Goal: Task Accomplishment & Management: Complete application form

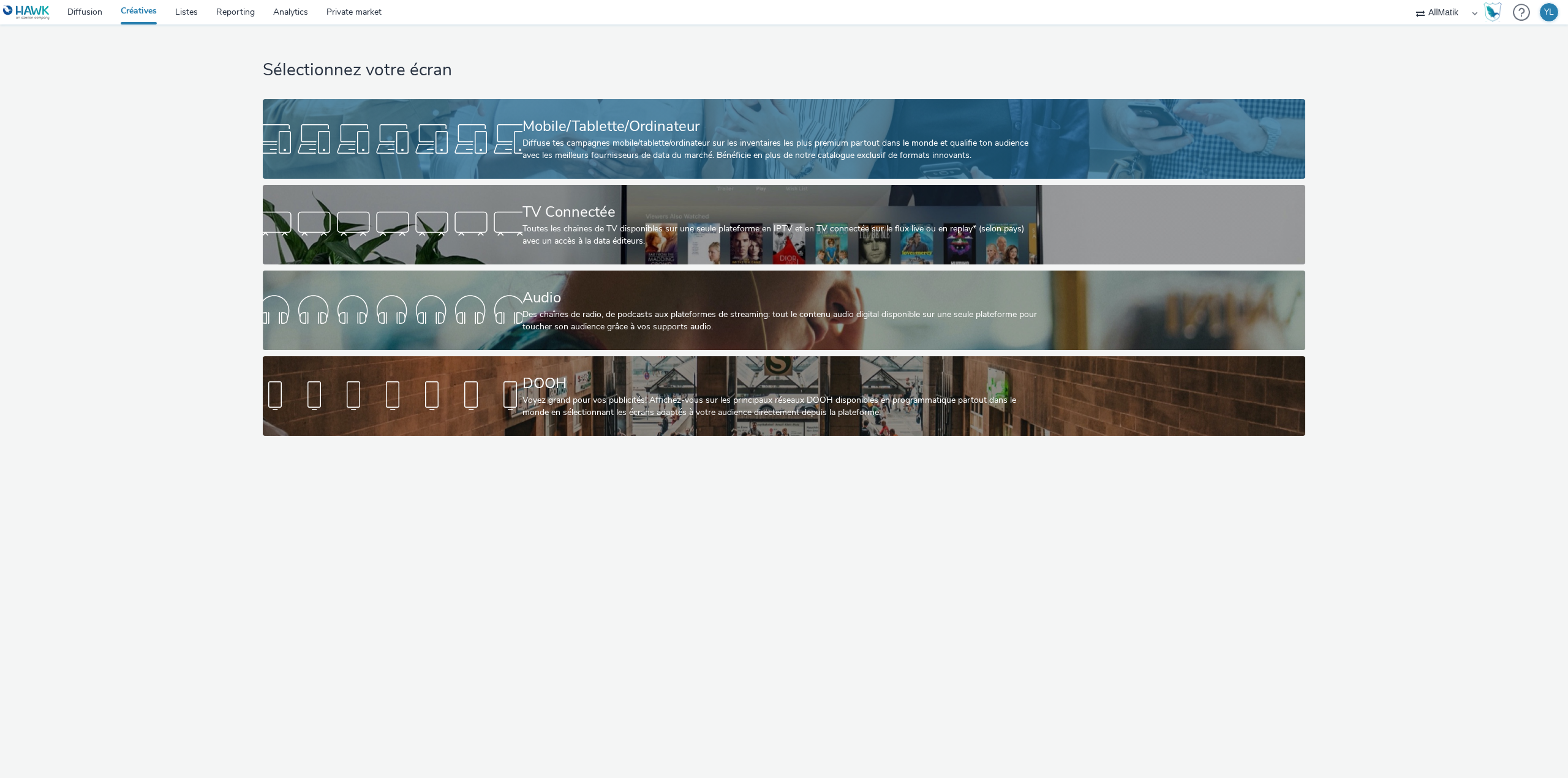
click at [639, 144] on div "Diffuse tes campagnes mobile/tablette/ordinateur sur les inventaires les plus p…" at bounding box center [781, 150] width 518 height 25
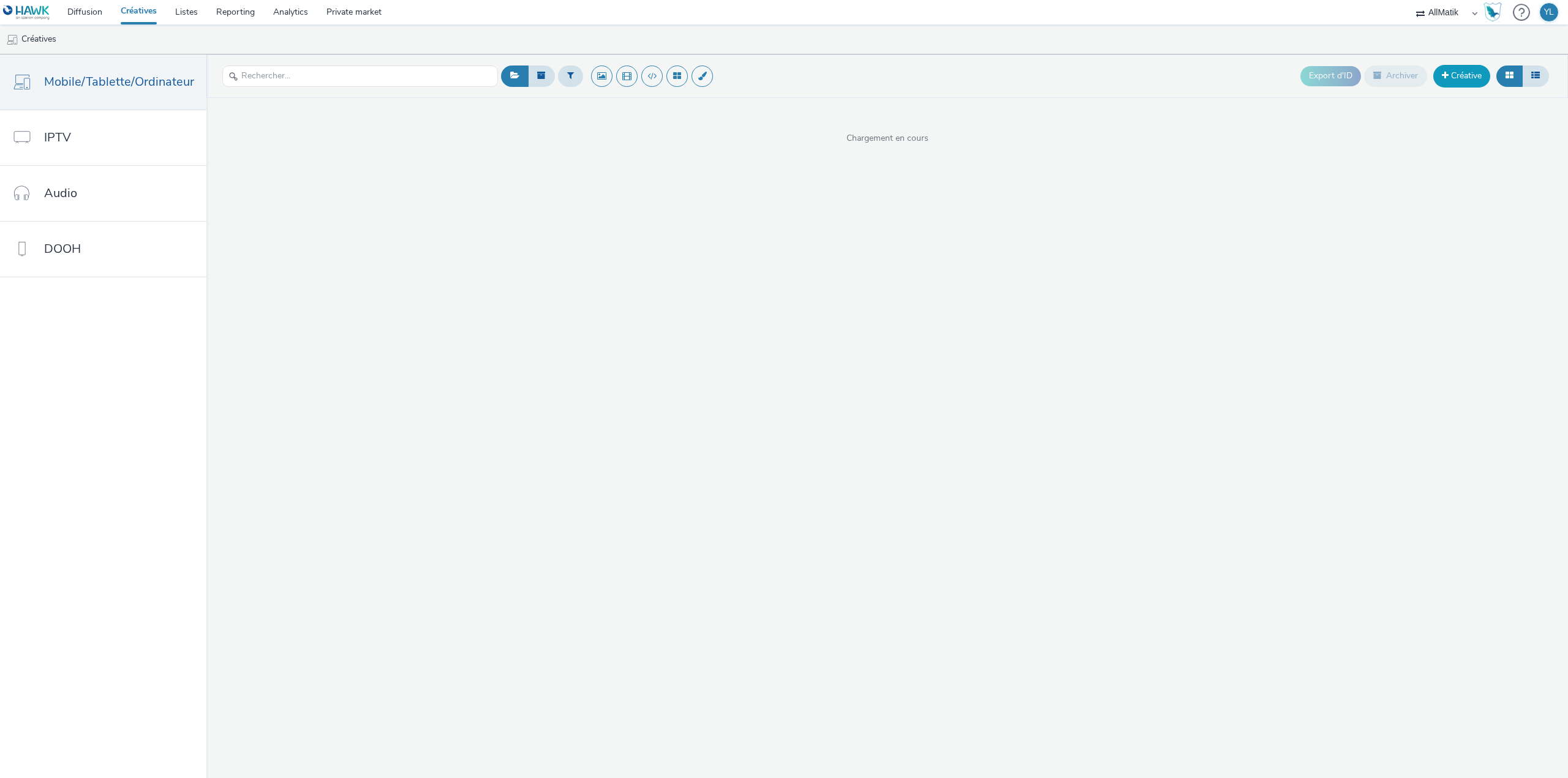
click at [1485, 77] on link "Créative" at bounding box center [1462, 76] width 57 height 22
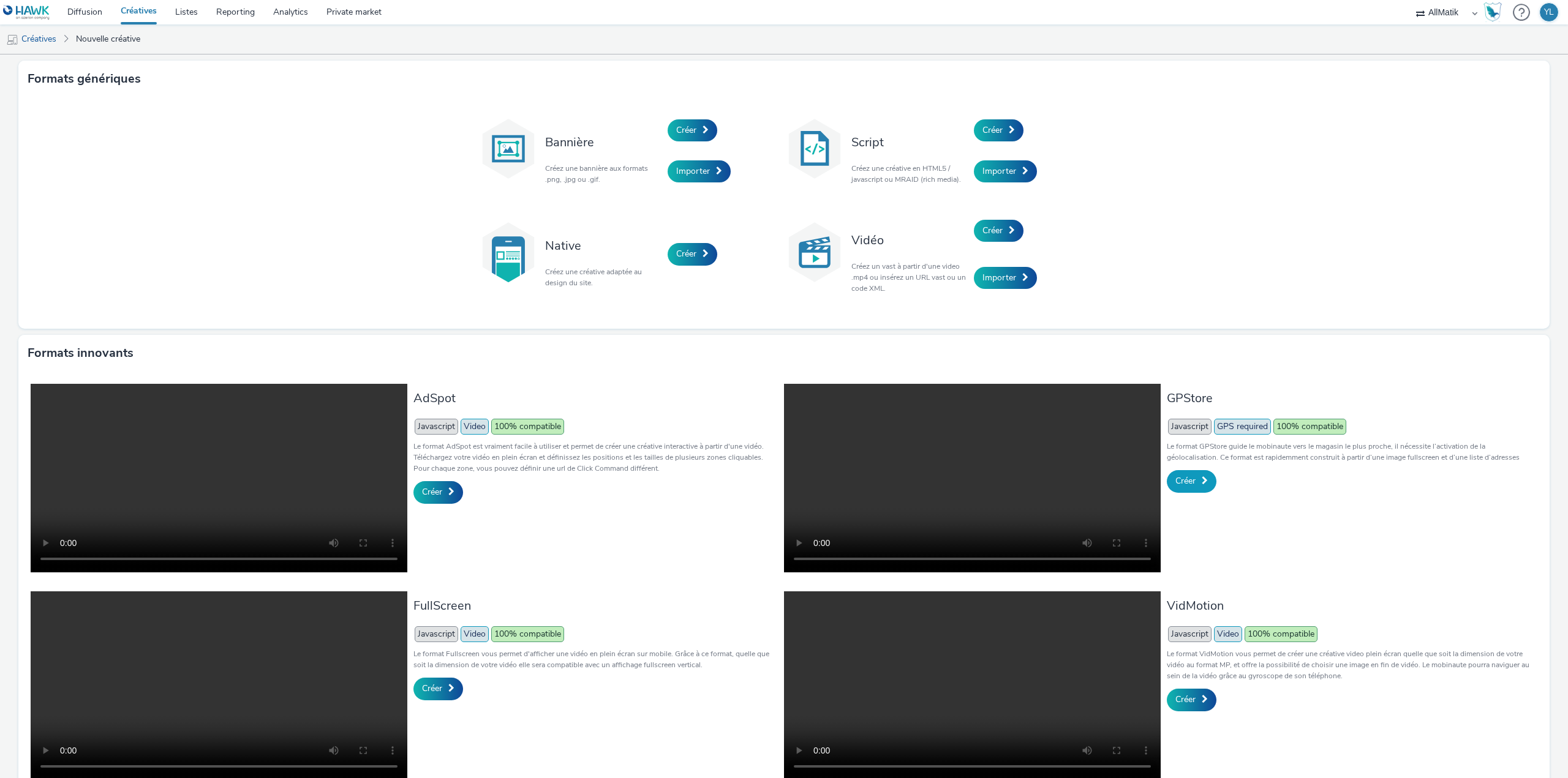
click at [1186, 478] on span "Créer" at bounding box center [1185, 481] width 21 height 12
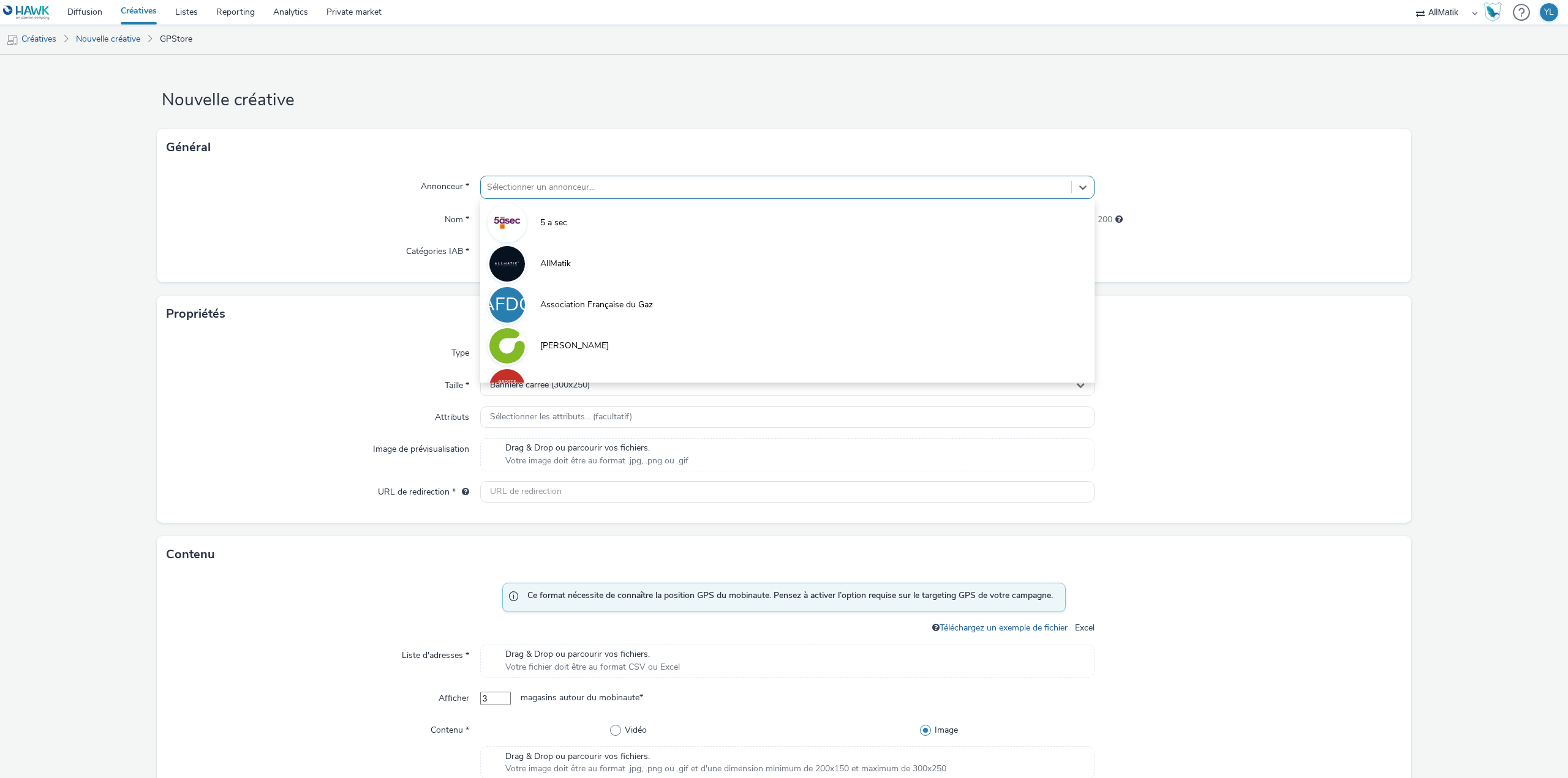
click at [554, 184] on div at bounding box center [776, 186] width 578 height 15
type input "zoo"
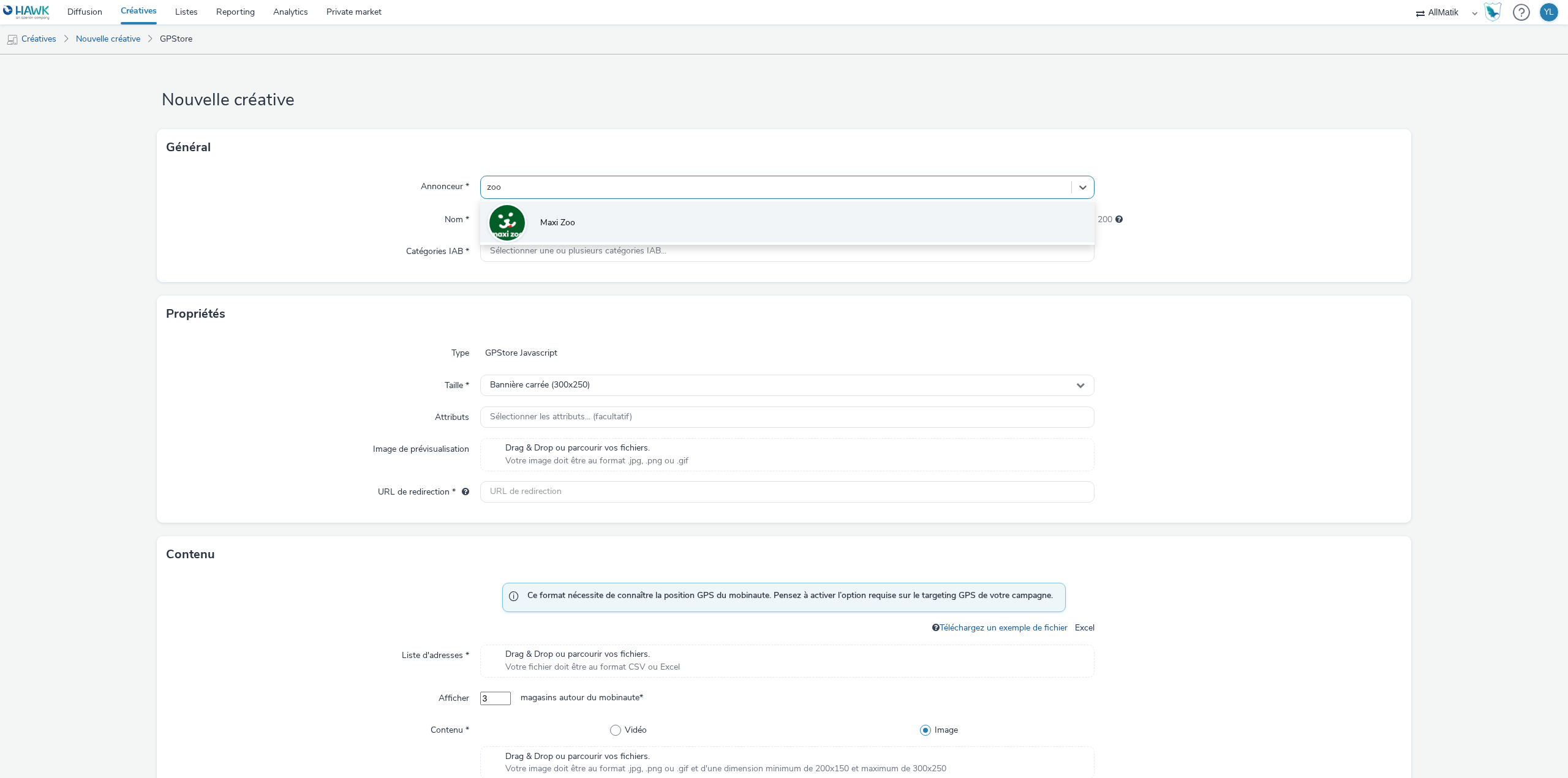
click at [580, 230] on li "Maxi Zoo" at bounding box center [787, 222] width 614 height 41
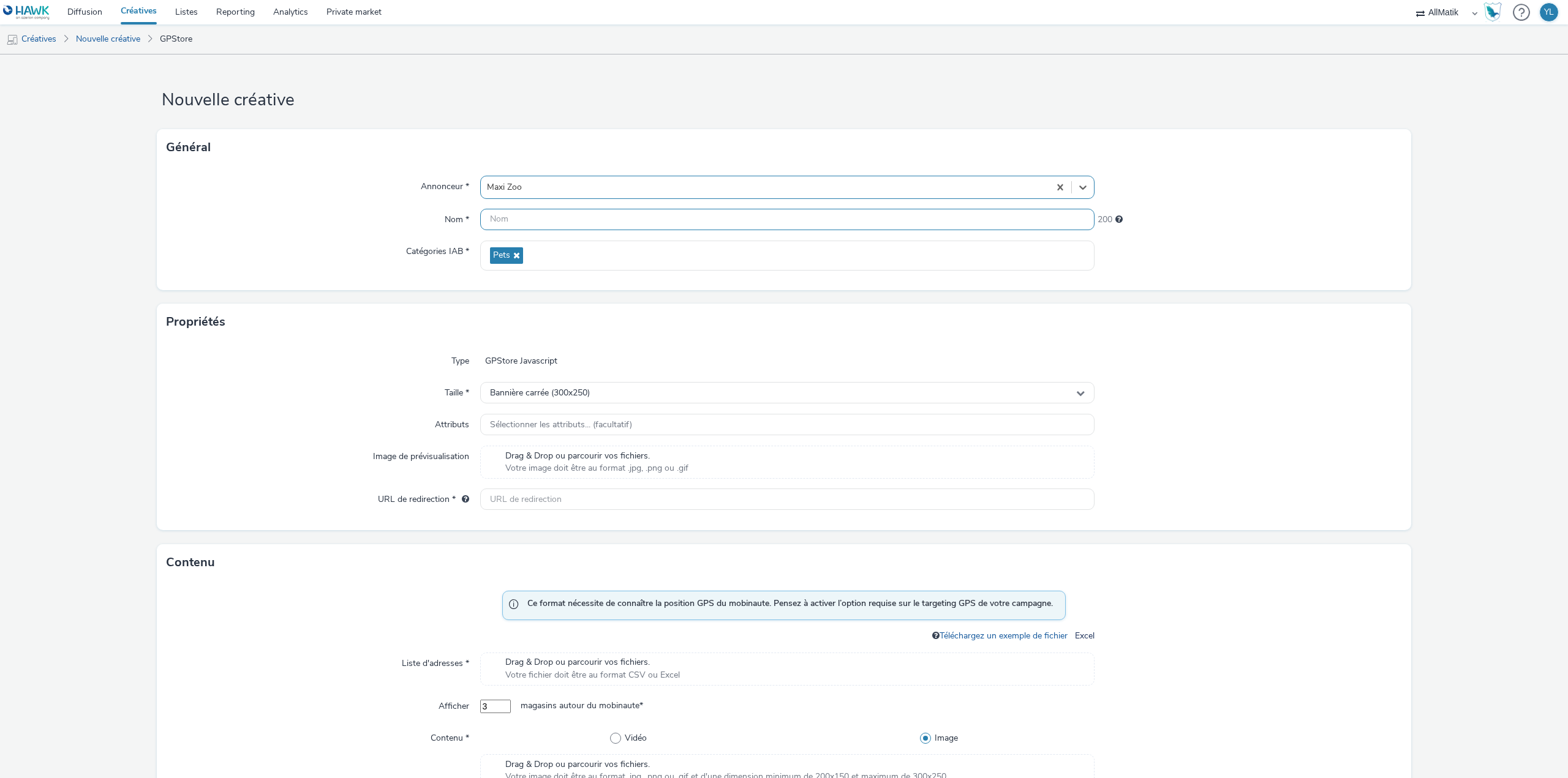
click at [565, 216] on input "text" at bounding box center [787, 220] width 614 height 21
click at [456, 343] on div "Type GPStore Javascript Taille * Bannière carrée (300x250) Attributs Sélectionn…" at bounding box center [784, 435] width 1255 height 190
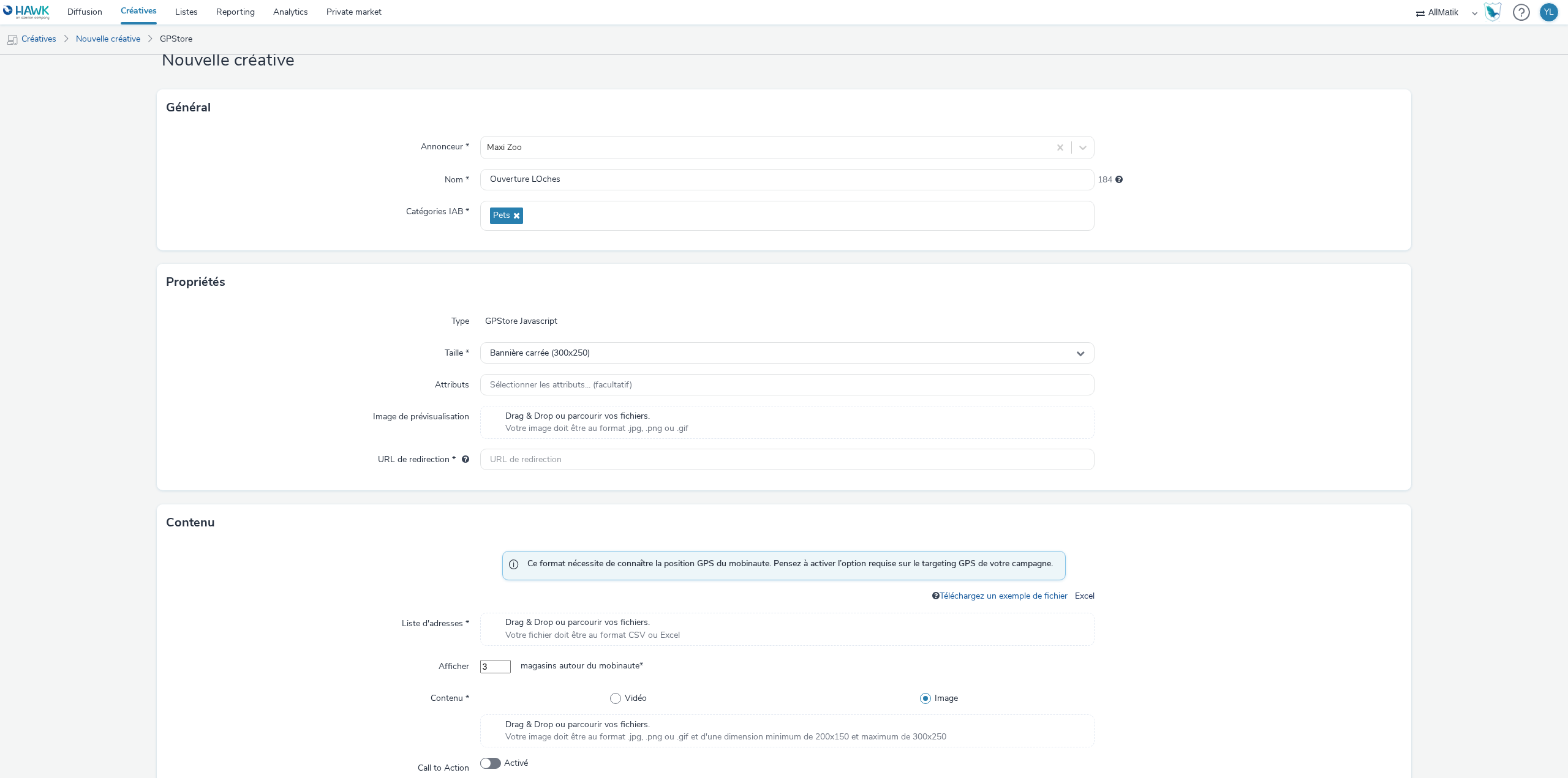
scroll to position [61, 0]
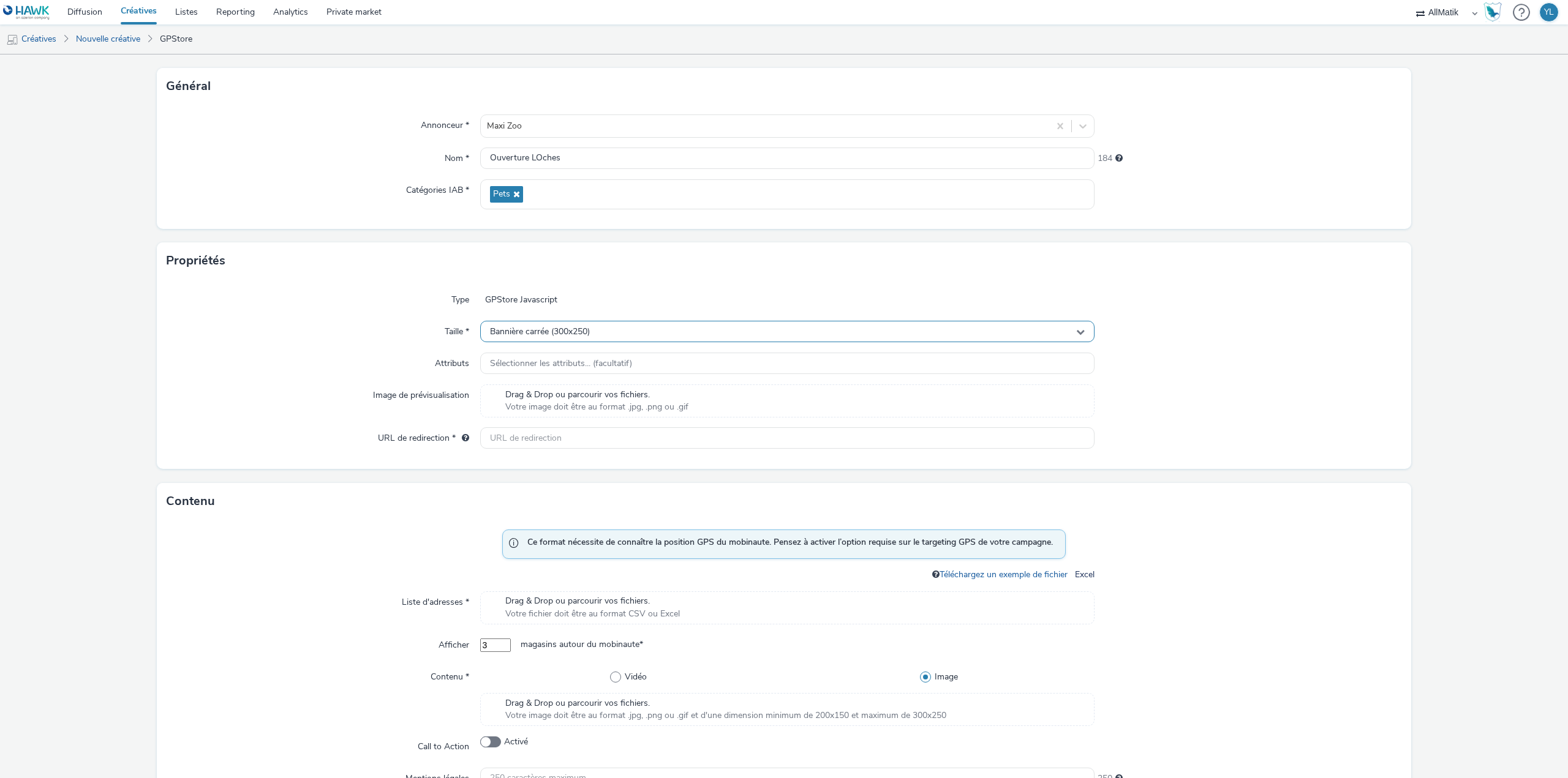
click at [603, 335] on div "Bannière carrée (300x250)" at bounding box center [787, 332] width 614 height 21
click at [383, 328] on div "Taille *" at bounding box center [323, 332] width 313 height 22
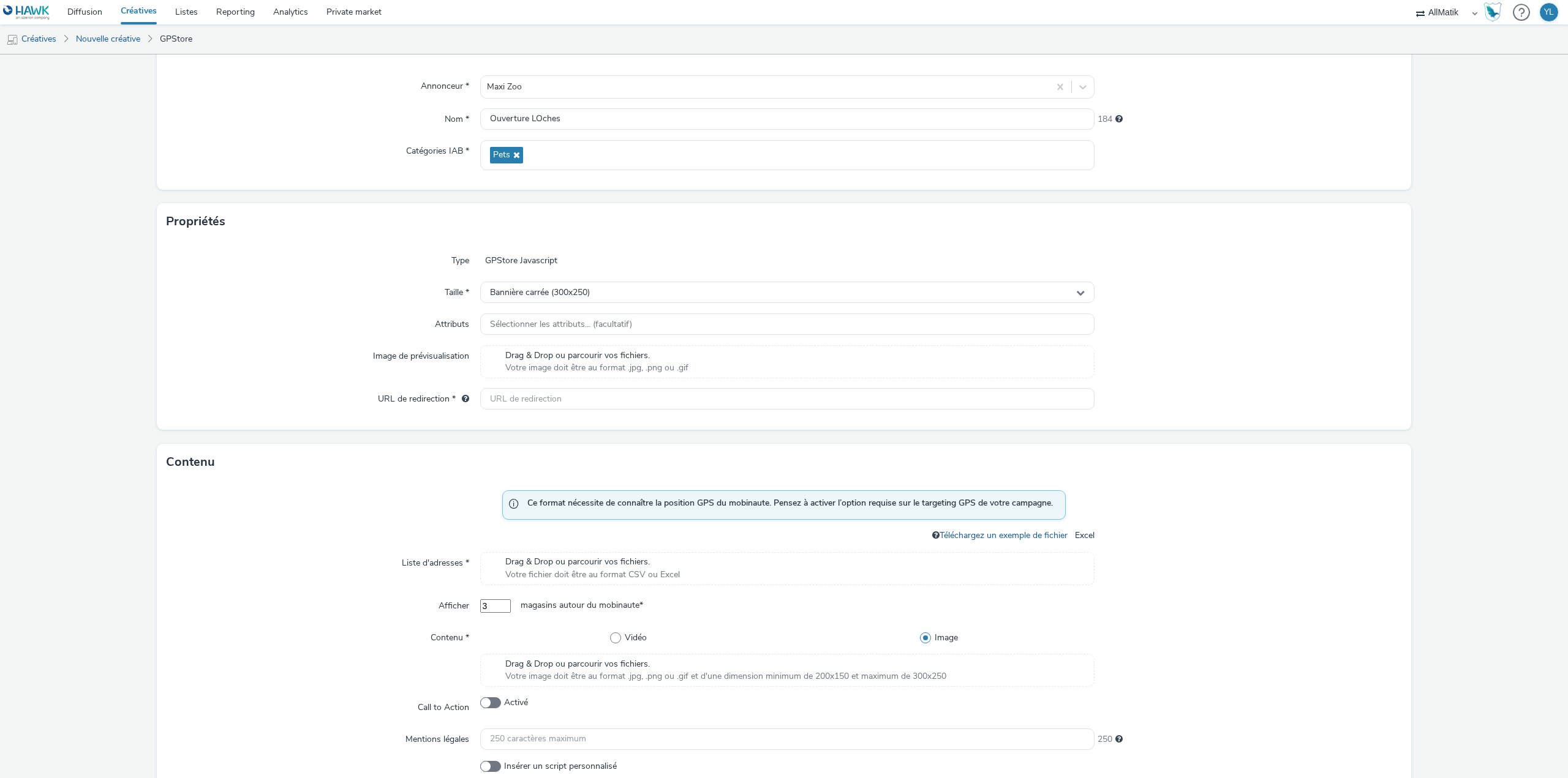
scroll to position [122, 0]
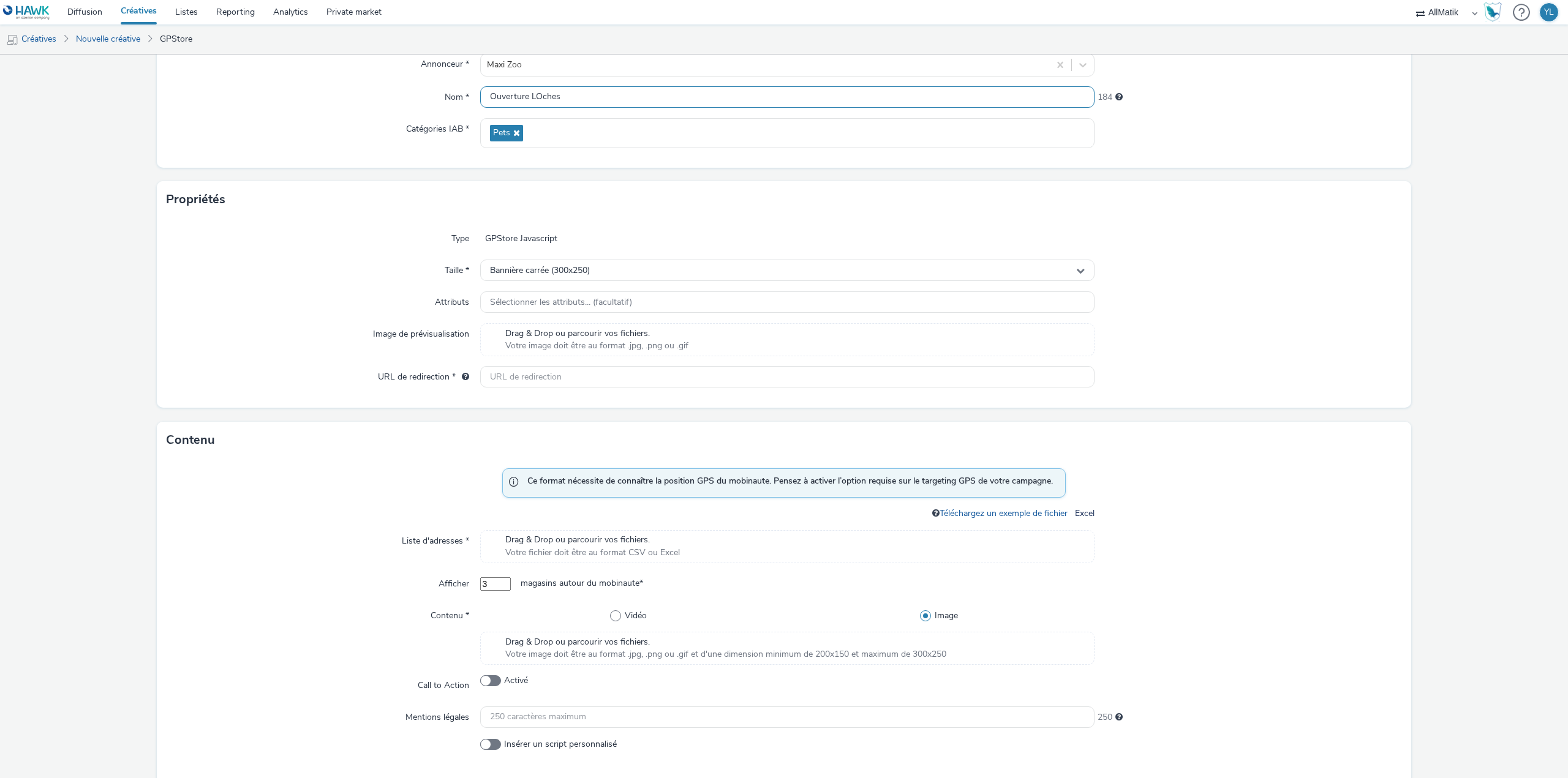
click at [537, 104] on input "Ouverture LOches" at bounding box center [787, 97] width 614 height 21
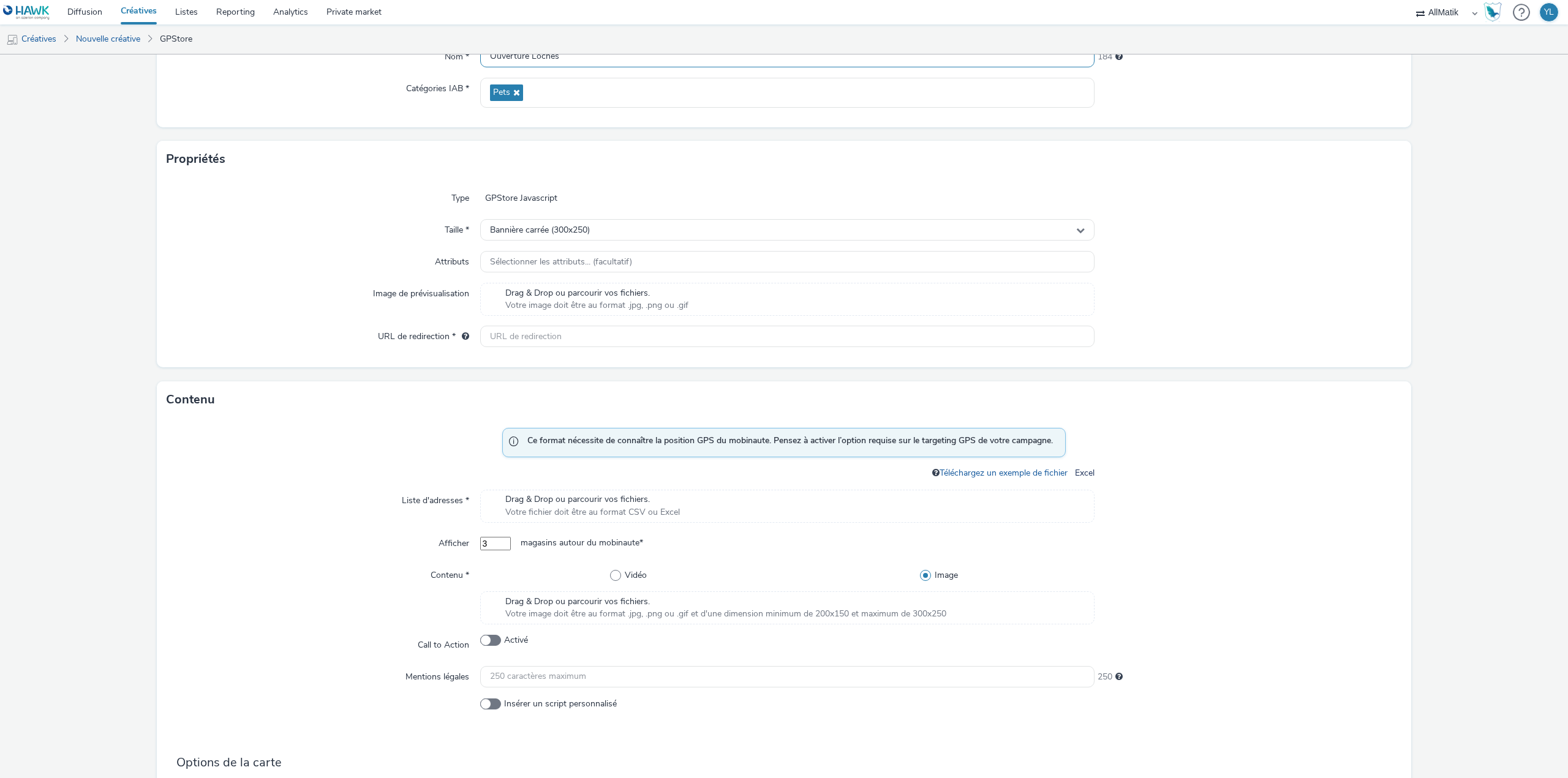
scroll to position [184, 0]
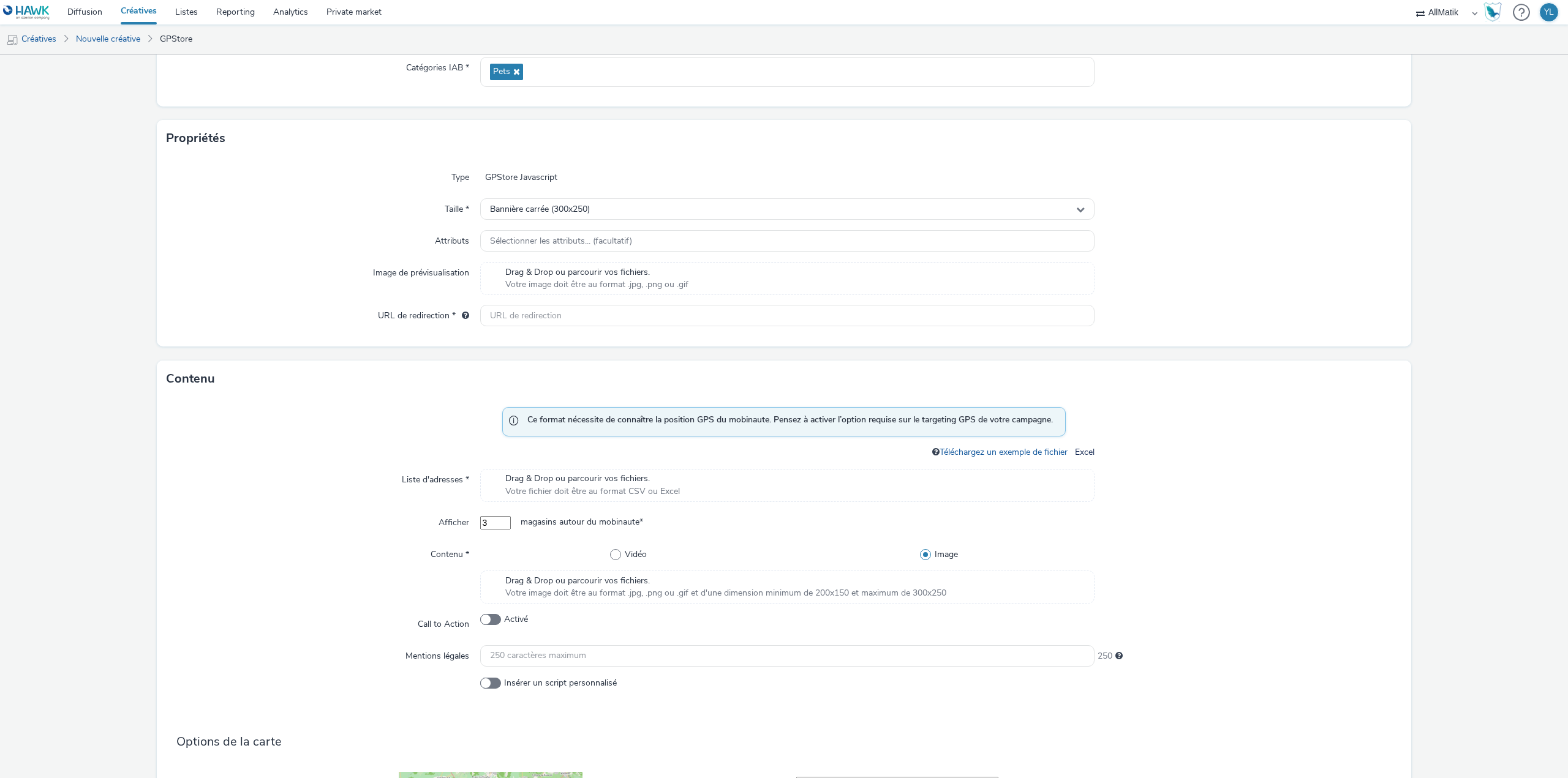
type input "Ouverture Loches"
click at [570, 282] on span "Votre image doit être au format .jpg, .png ou .gif" at bounding box center [598, 284] width 184 height 13
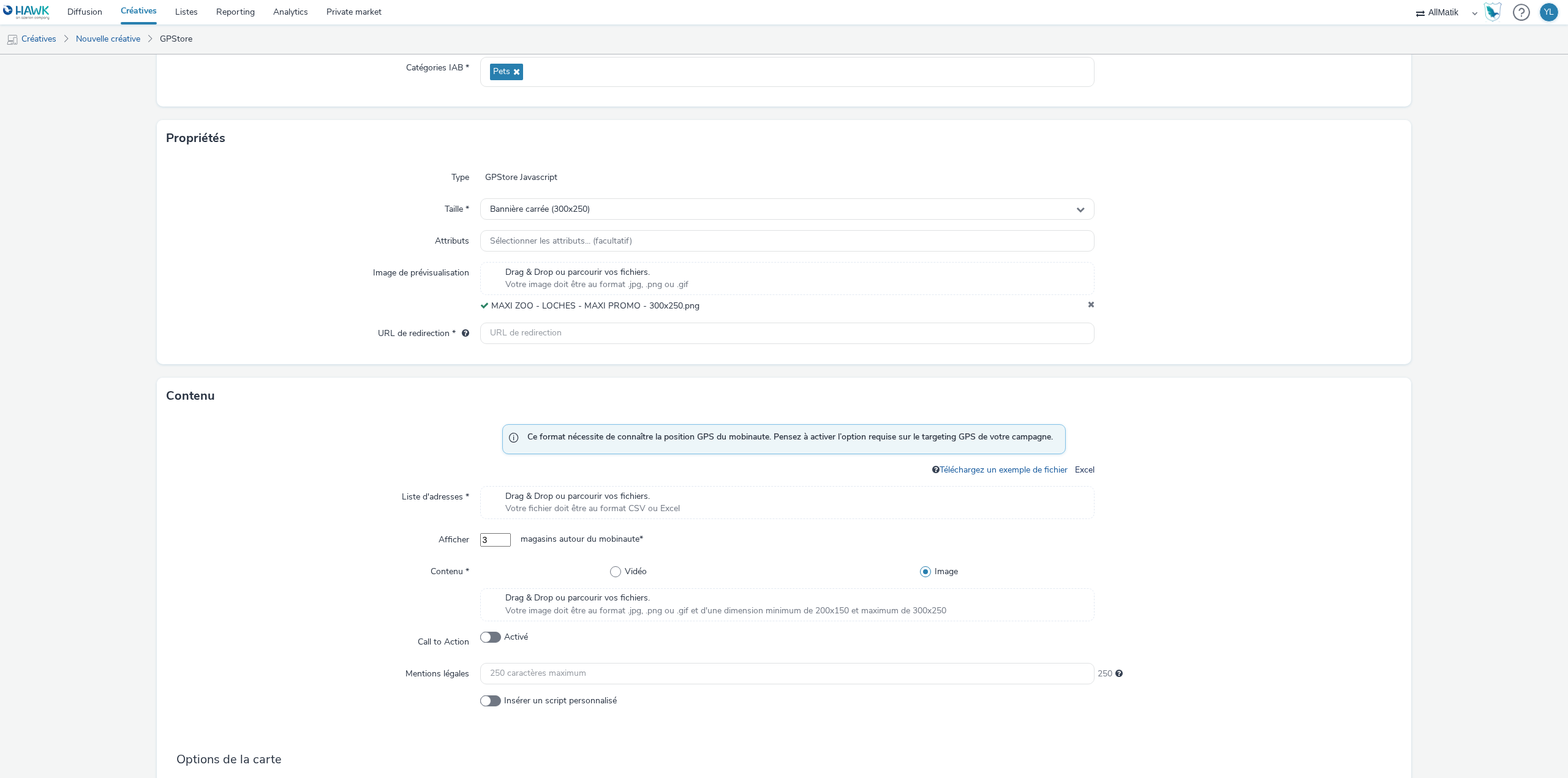
scroll to position [245, 0]
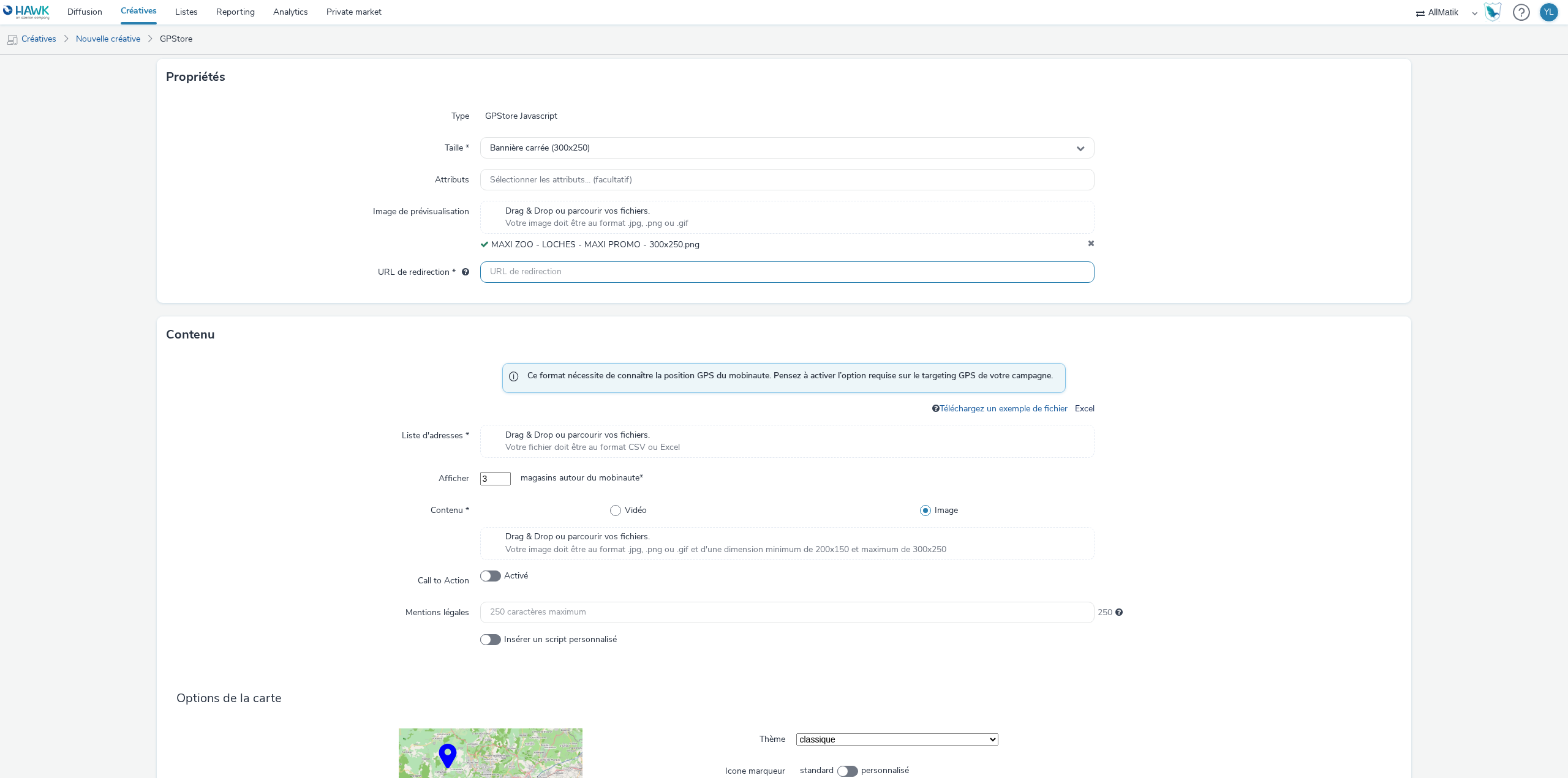
click at [590, 268] on input "text" at bounding box center [787, 272] width 614 height 21
drag, startPoint x: 713, startPoint y: 277, endPoint x: 576, endPoint y: 275, distance: 137.0
click at [576, 275] on input "[URL][DOMAIN_NAME]" at bounding box center [787, 272] width 614 height 21
type input "[URL][DOMAIN_NAME]"
click at [320, 341] on div "Contenu" at bounding box center [784, 335] width 1255 height 37
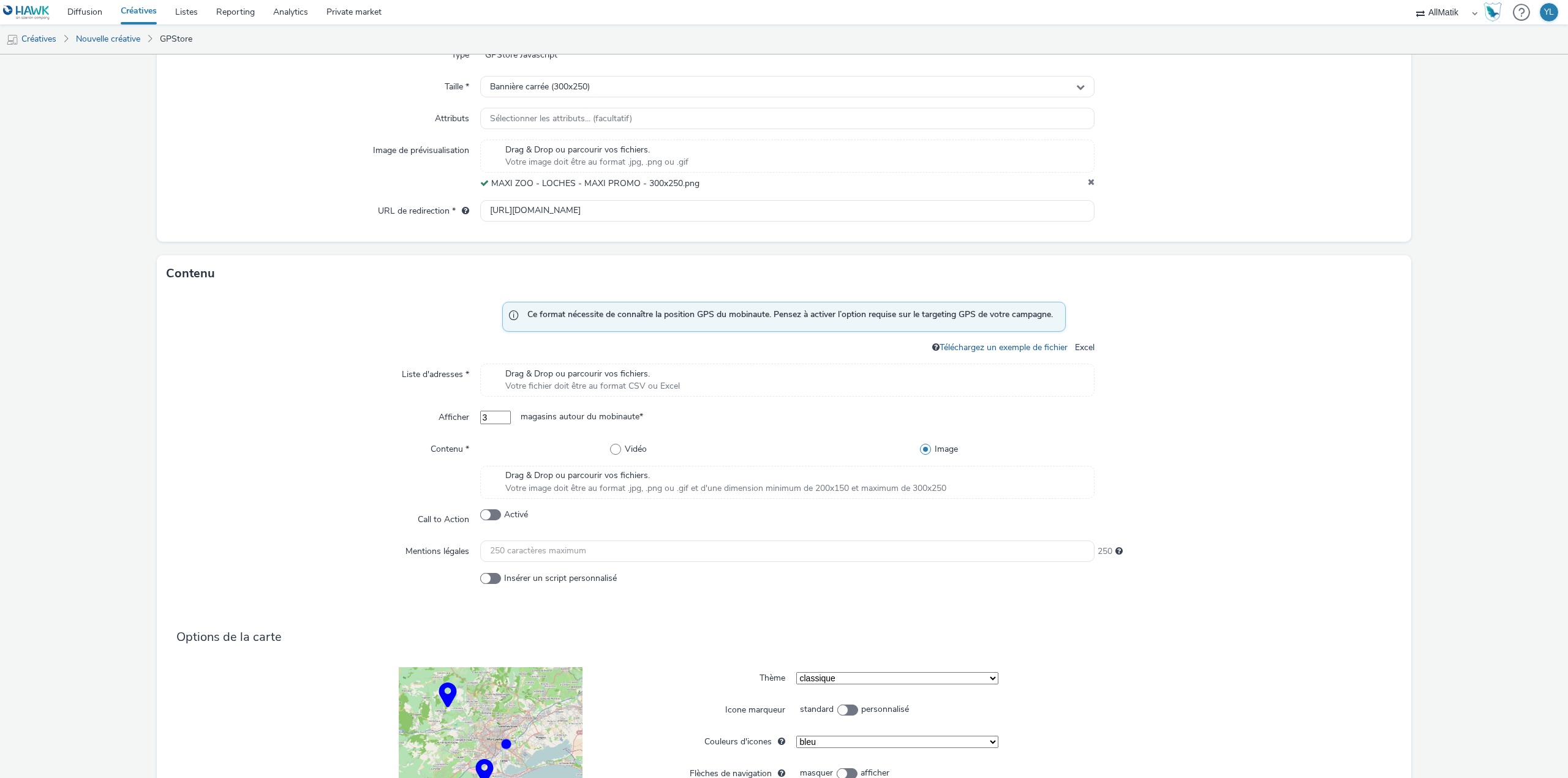
scroll to position [429, 0]
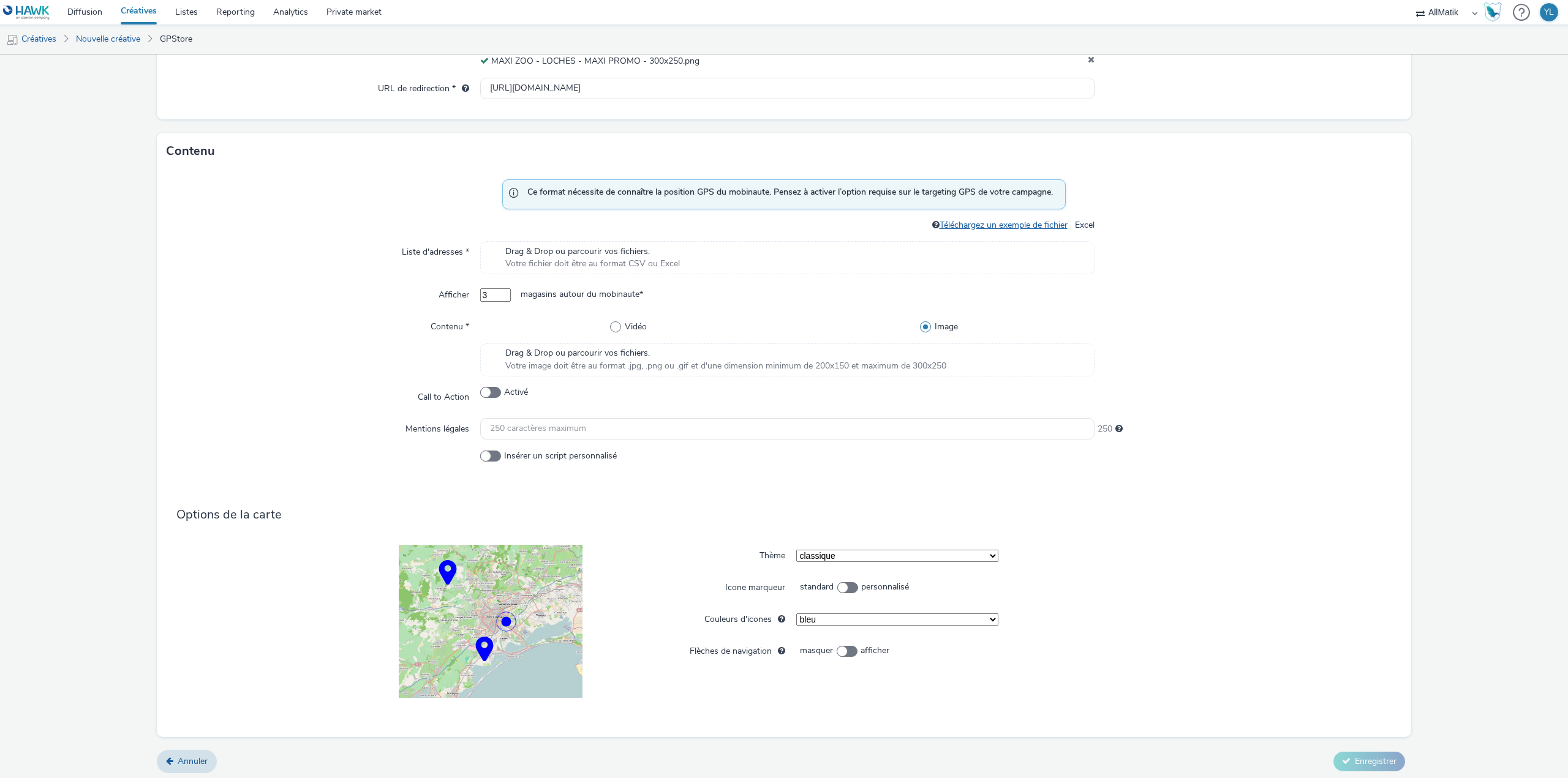
click at [1000, 222] on link "Téléchargez un exemple de fichier" at bounding box center [1006, 225] width 133 height 12
click at [652, 352] on span "Drag & Drop ou parcourir vos fichiers." at bounding box center [726, 353] width 441 height 13
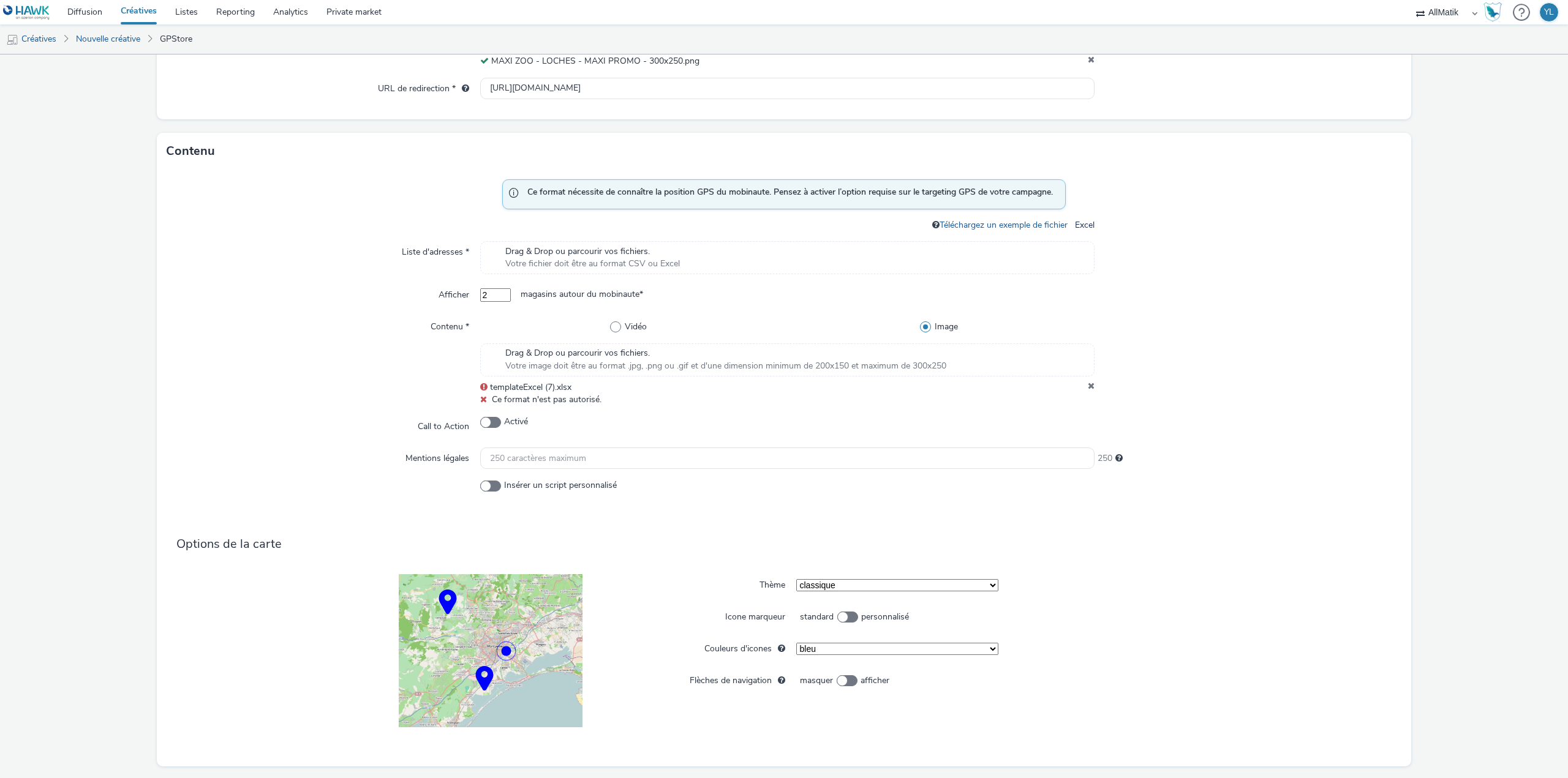
click at [511, 297] on input "2" at bounding box center [495, 296] width 30 height 14
type input "1"
click at [511, 297] on input "1" at bounding box center [495, 296] width 30 height 14
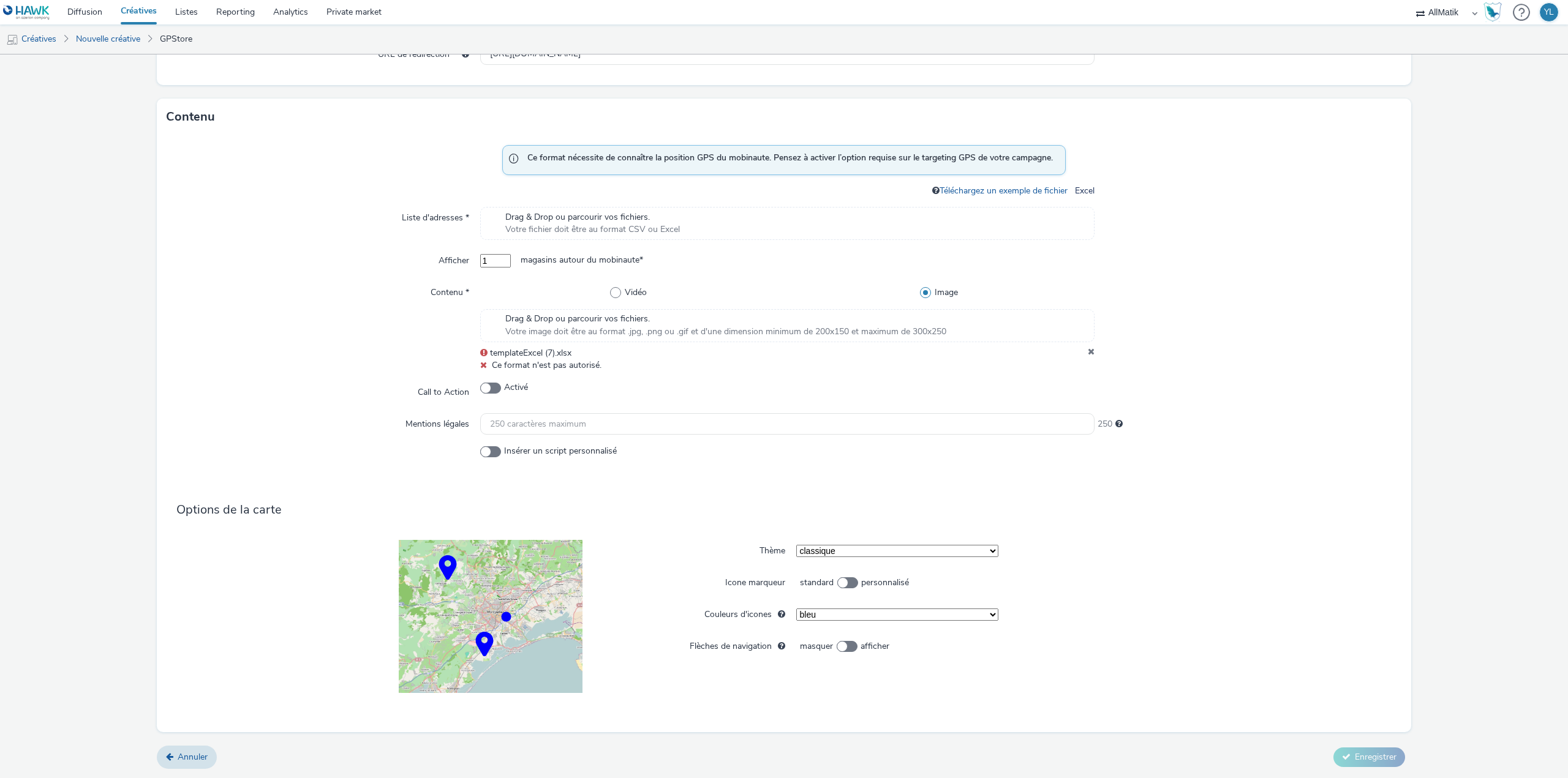
click at [1088, 350] on icon at bounding box center [1091, 353] width 7 height 13
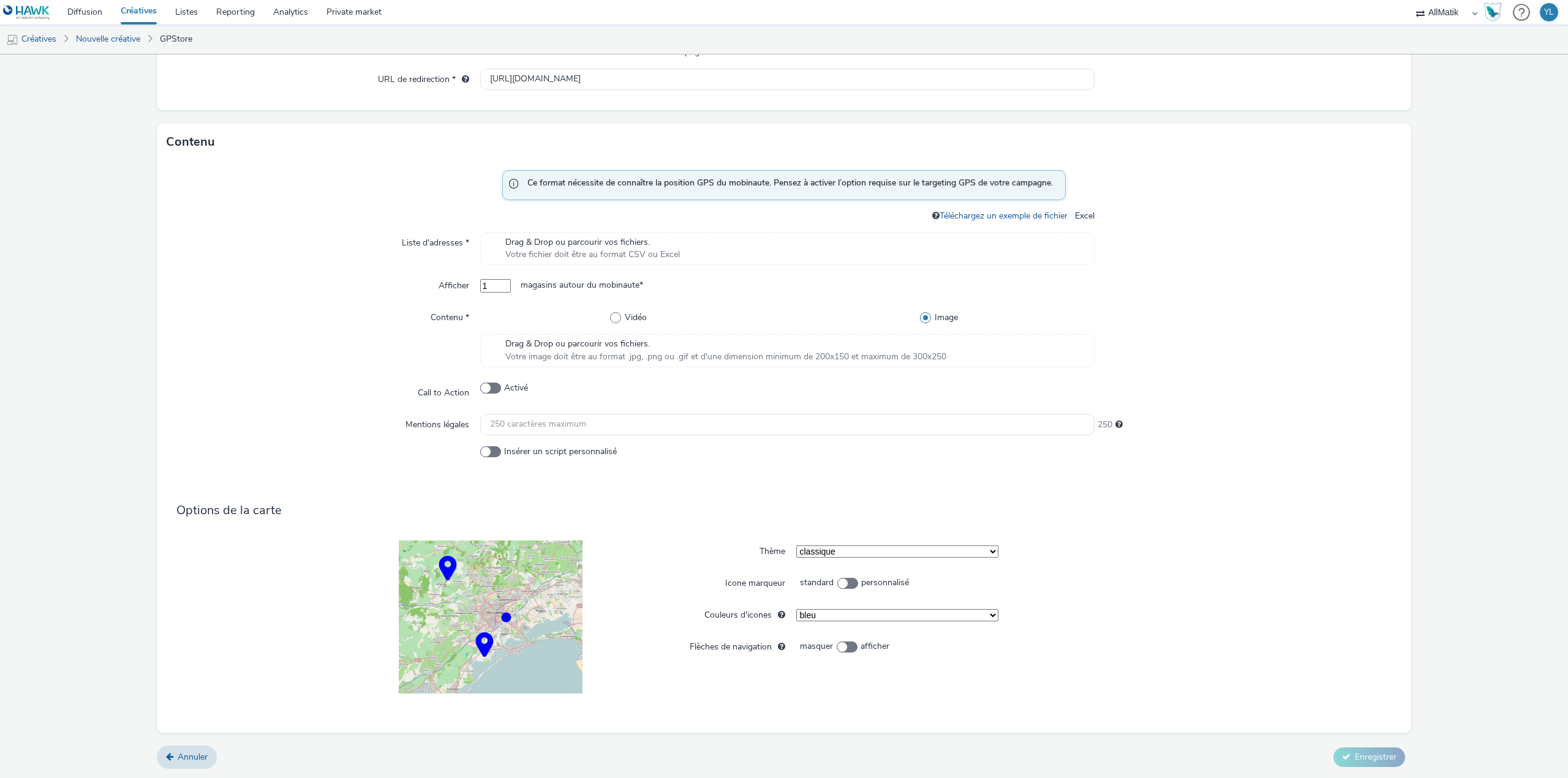
click at [591, 357] on span "Votre image doit être au format .jpg, .png ou .gif et d'une dimension minimum d…" at bounding box center [726, 357] width 441 height 13
click at [578, 354] on span "Votre image doit être au format .jpg, .png ou .gif et d'une dimension minimum d…" at bounding box center [726, 357] width 441 height 13
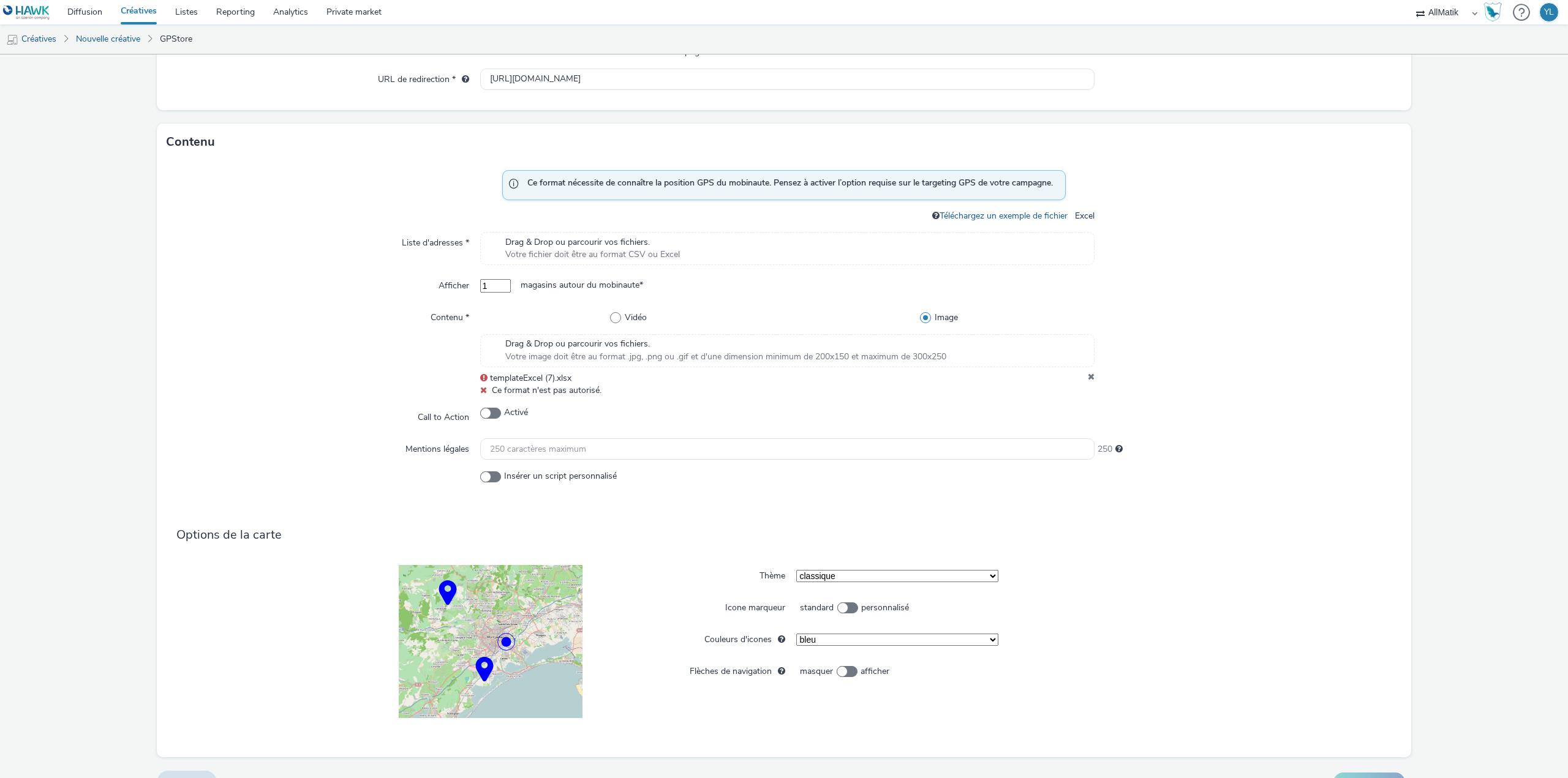
click at [1088, 377] on icon at bounding box center [1091, 378] width 7 height 13
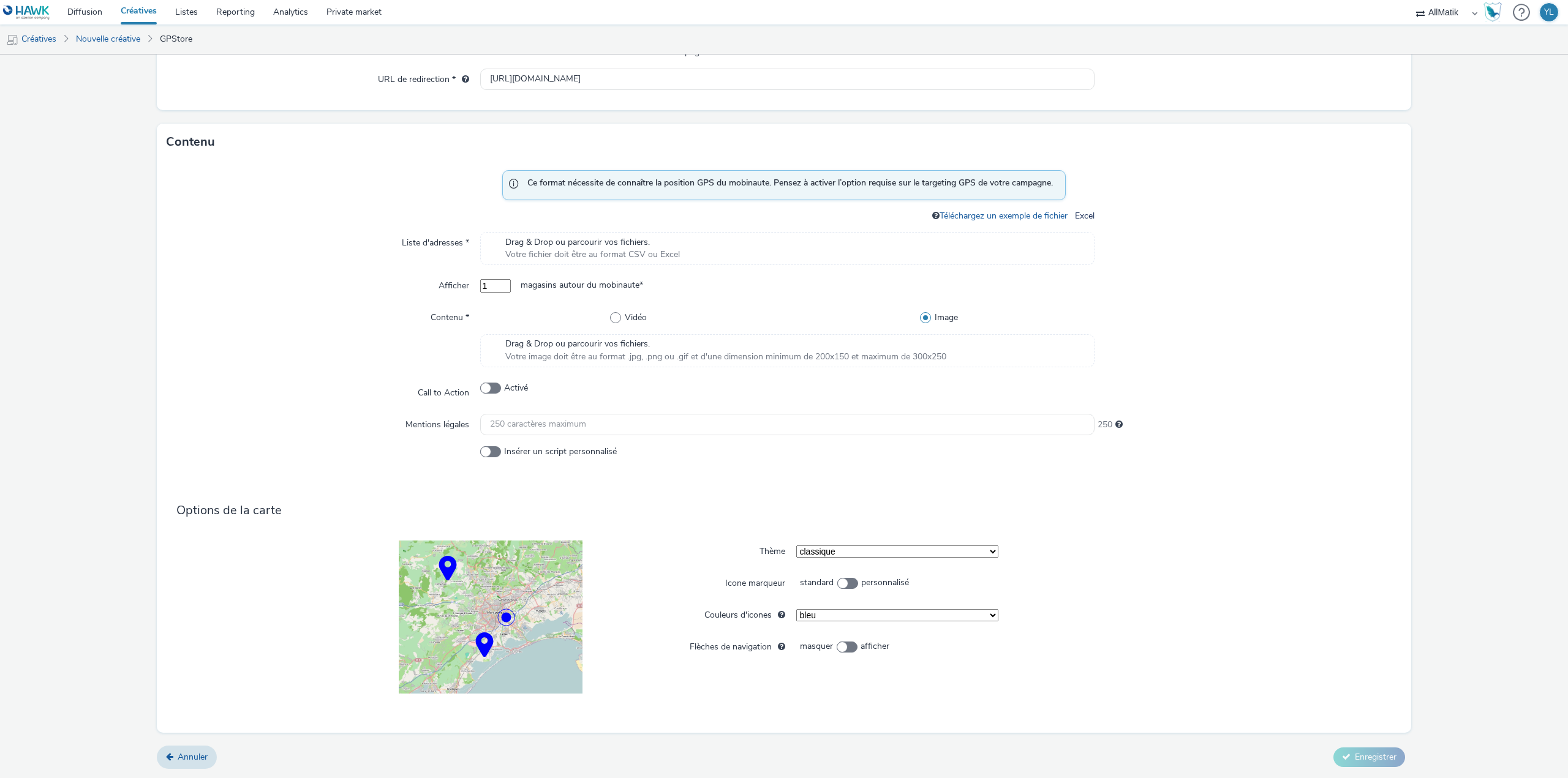
click at [587, 366] on div "Drag & Drop ou parcourir vos fichiers. Votre image doit être au format .jpg, .p…" at bounding box center [787, 351] width 614 height 33
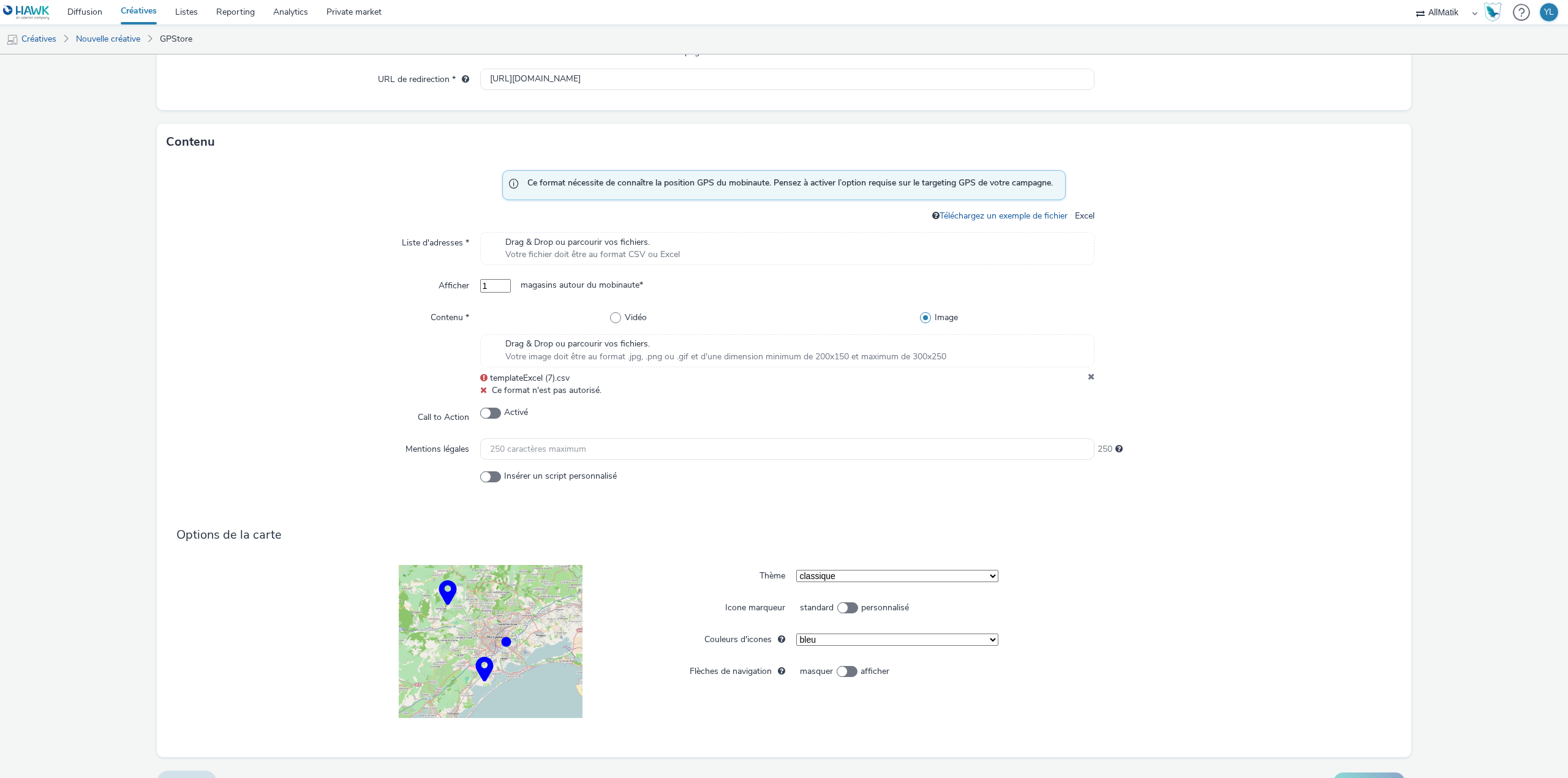
click at [1077, 377] on div "templateExcel (7).csv" at bounding box center [787, 378] width 614 height 13
click at [1088, 377] on icon at bounding box center [1091, 378] width 7 height 13
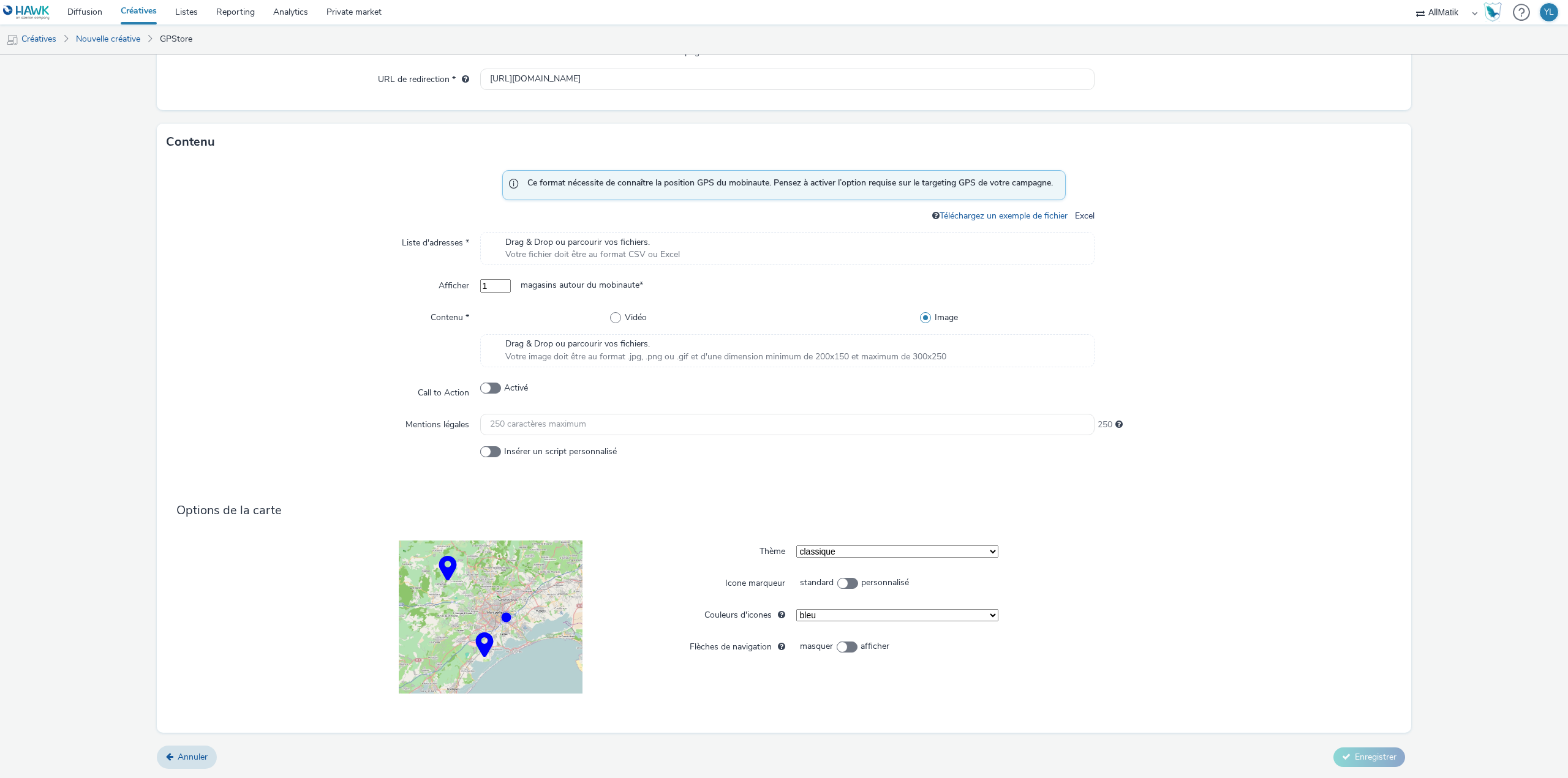
click at [606, 247] on span "Drag & Drop ou parcourir vos fichiers." at bounding box center [593, 242] width 175 height 13
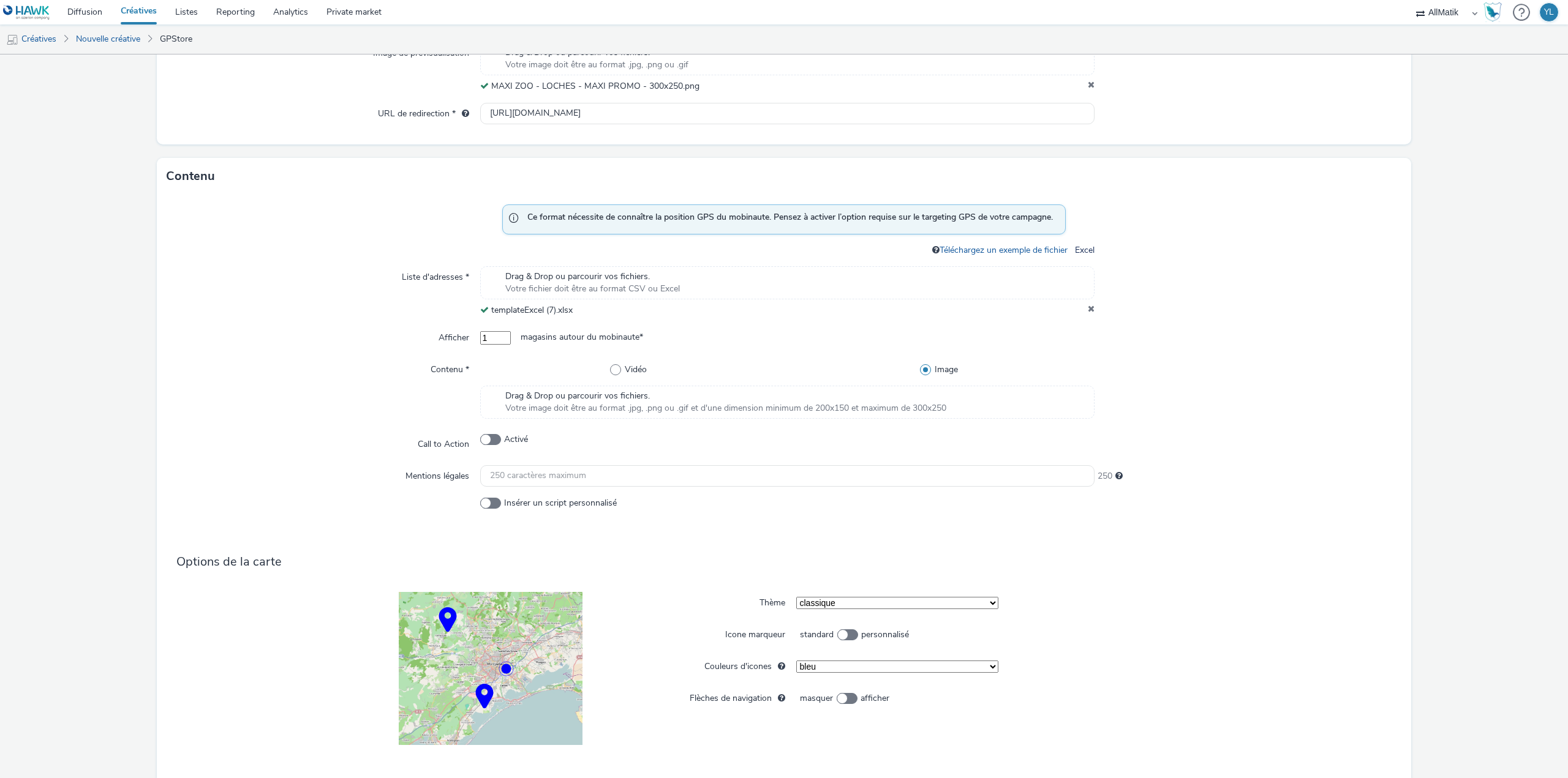
scroll to position [429, 0]
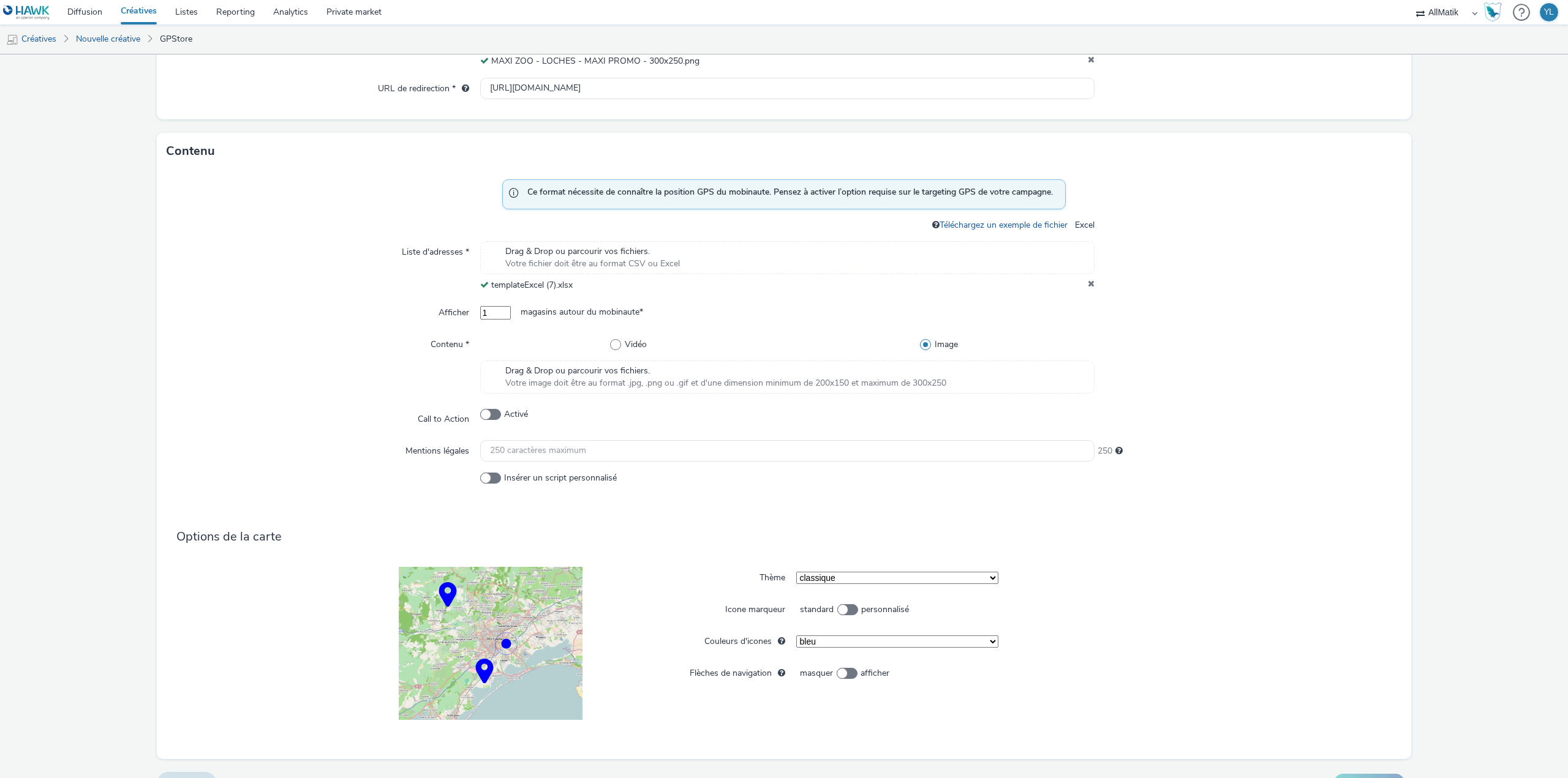
click at [887, 384] on span "Votre image doit être au format .jpg, .png ou .gif et d'une dimension minimum d…" at bounding box center [726, 383] width 441 height 13
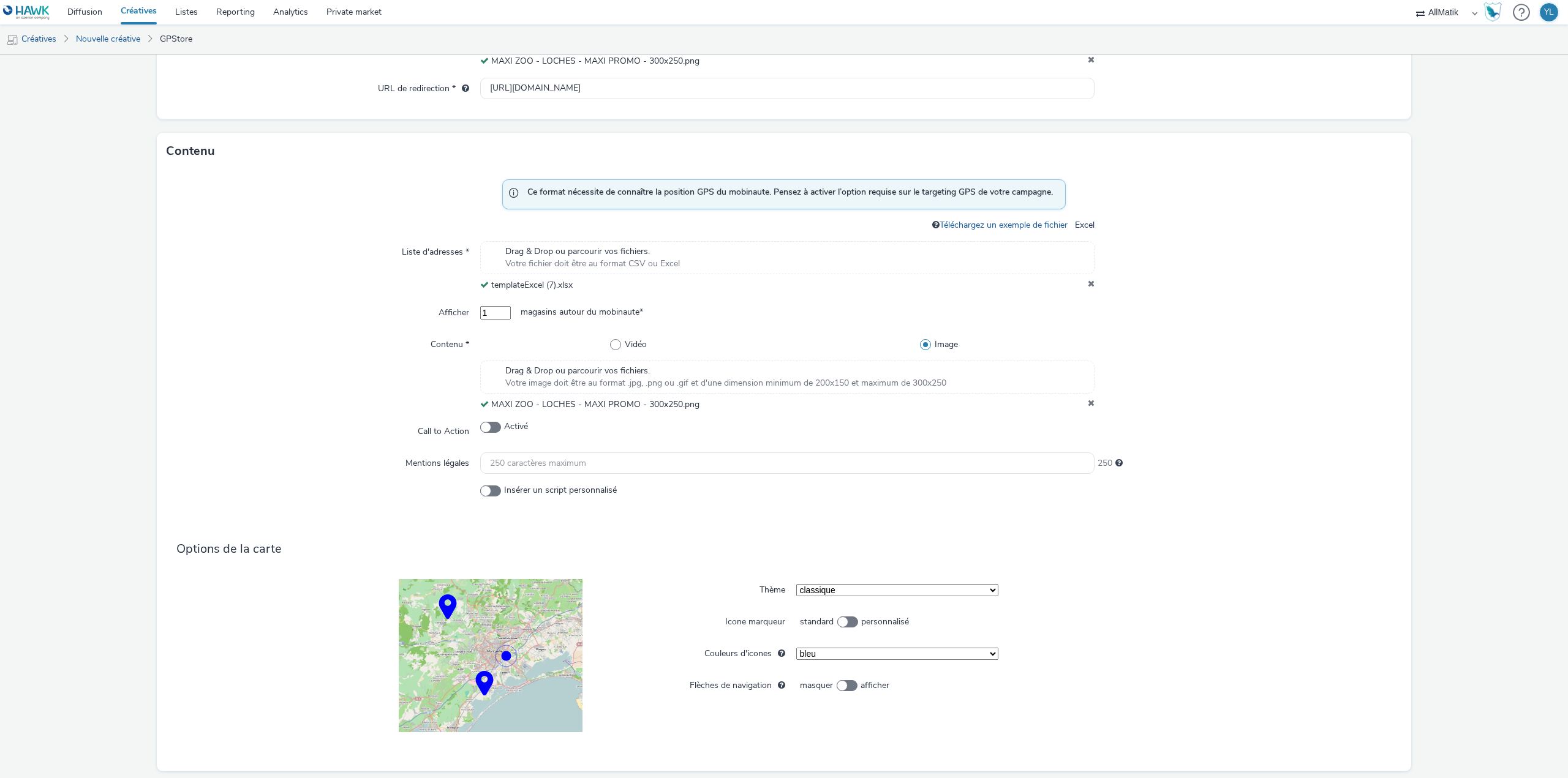
scroll to position [468, 0]
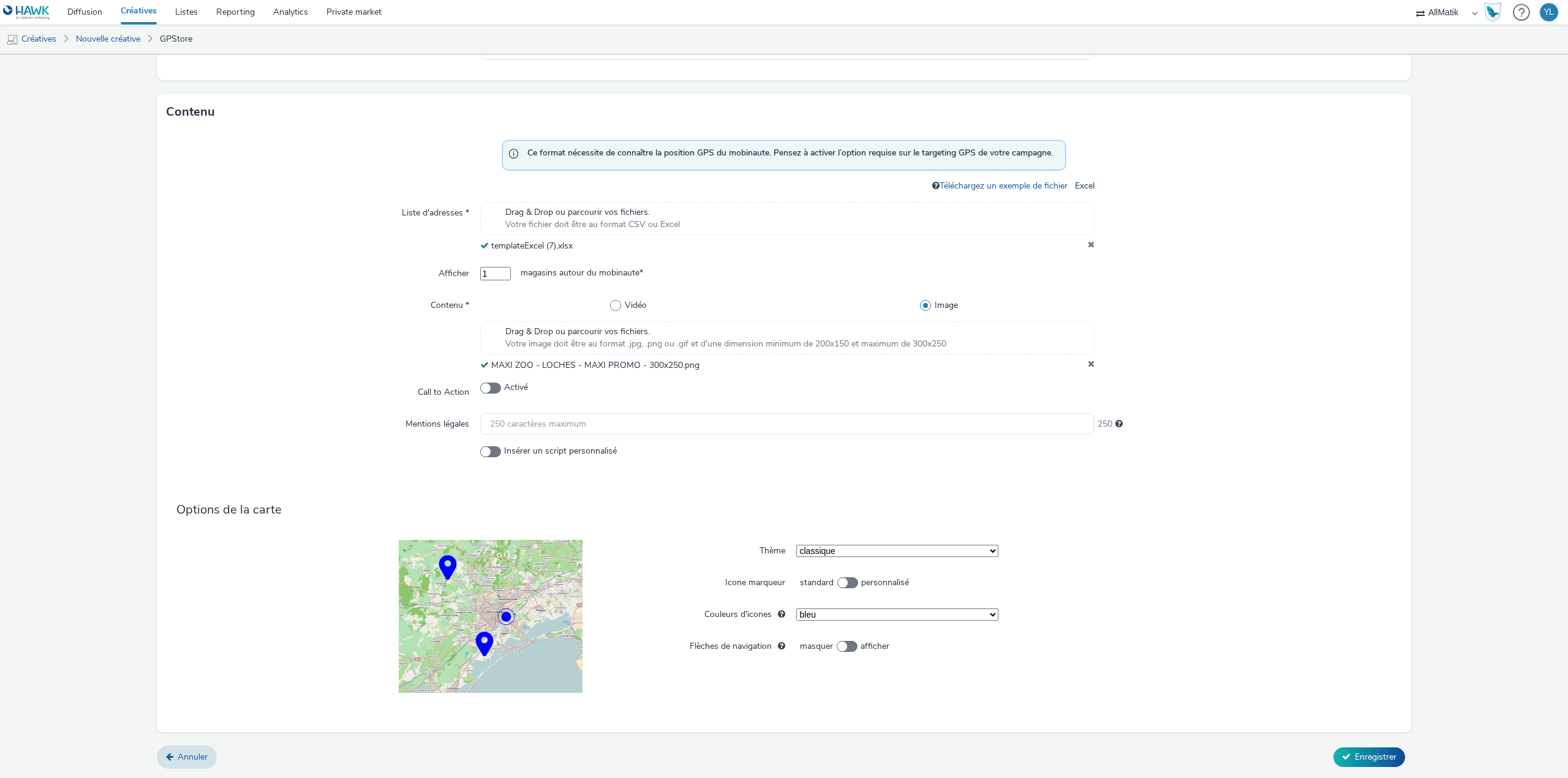
click at [912, 553] on select "classique light noir et blanc complète" at bounding box center [897, 551] width 201 height 13
click at [1015, 580] on div "standard personnalisé" at bounding box center [998, 583] width 403 height 22
click at [836, 590] on div "standard personnalisé" at bounding box center [998, 583] width 403 height 22
click at [842, 580] on span at bounding box center [847, 583] width 21 height 11
click at [805, 580] on input "standard personnalisé" at bounding box center [801, 584] width 8 height 8
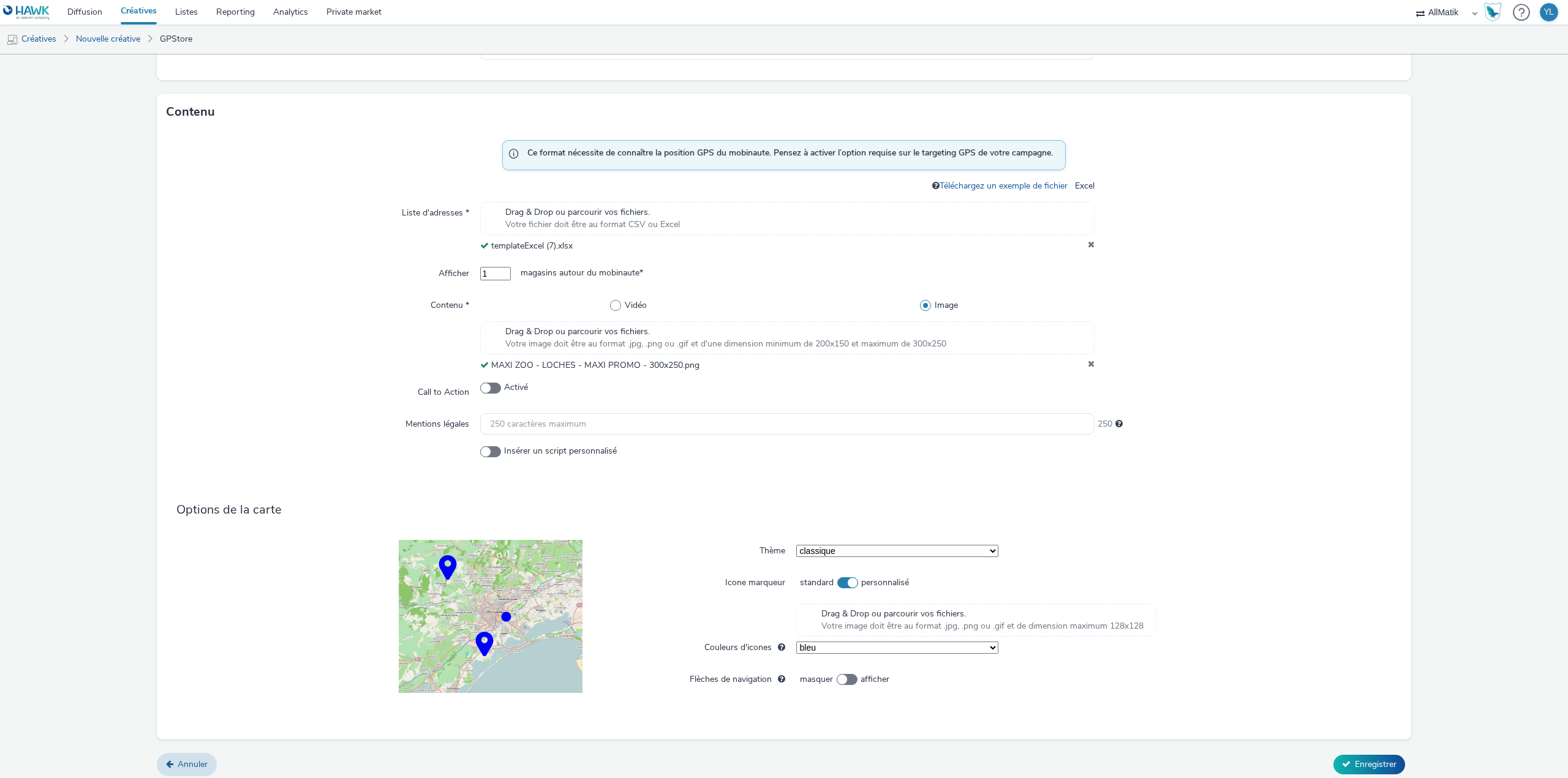
click at [842, 580] on span at bounding box center [847, 583] width 21 height 11
click at [805, 580] on input "standard personnalisé" at bounding box center [801, 584] width 8 height 8
checkbox input "false"
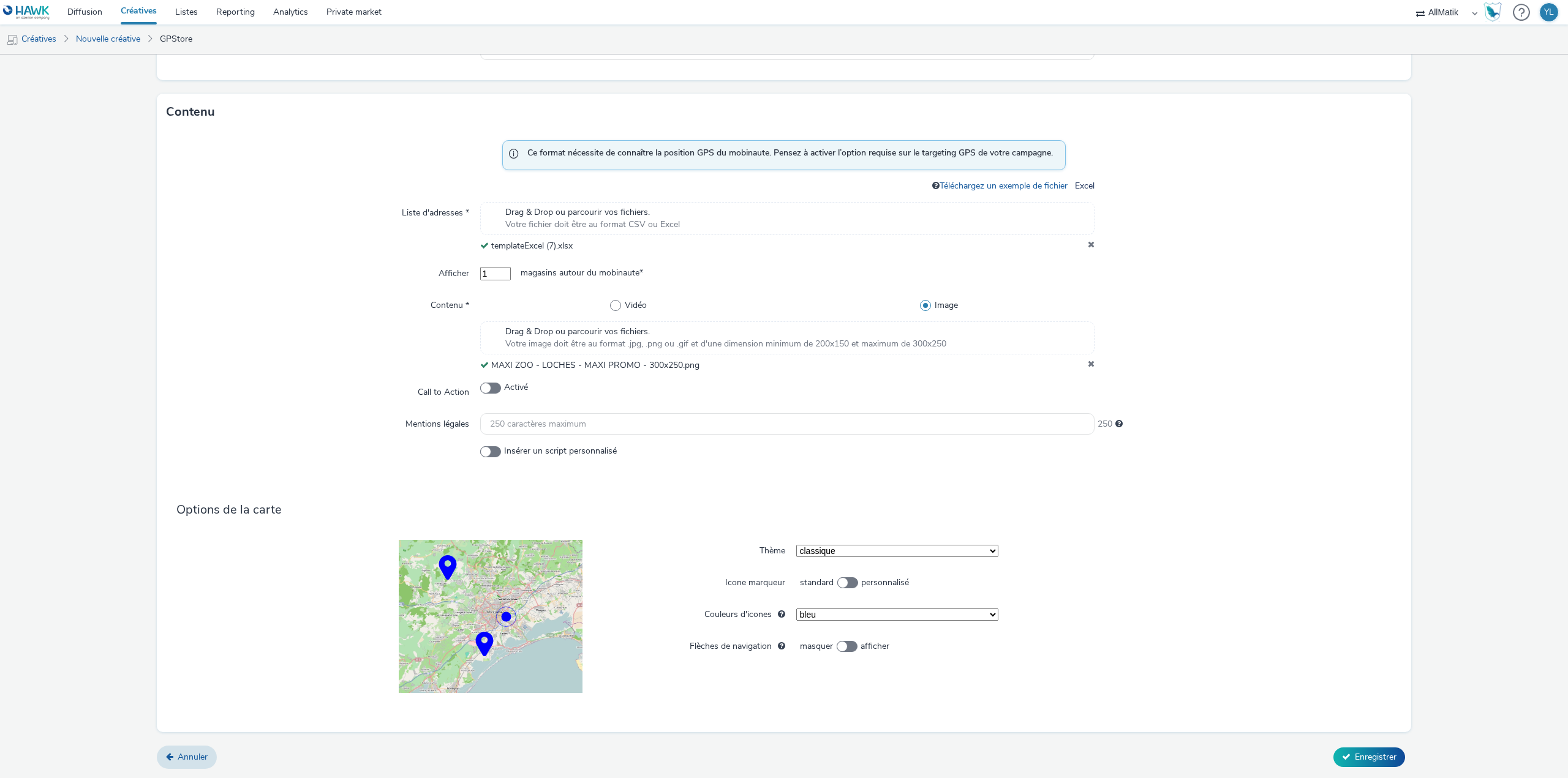
click at [821, 612] on select "bleu vert orange jaune rouge violet mauve" at bounding box center [897, 615] width 201 height 13
click at [797, 609] on select "bleu vert orange jaune rouge violet mauve" at bounding box center [897, 615] width 201 height 13
select select "1"
click at [1358, 748] on button "Enregistrer" at bounding box center [1369, 758] width 71 height 20
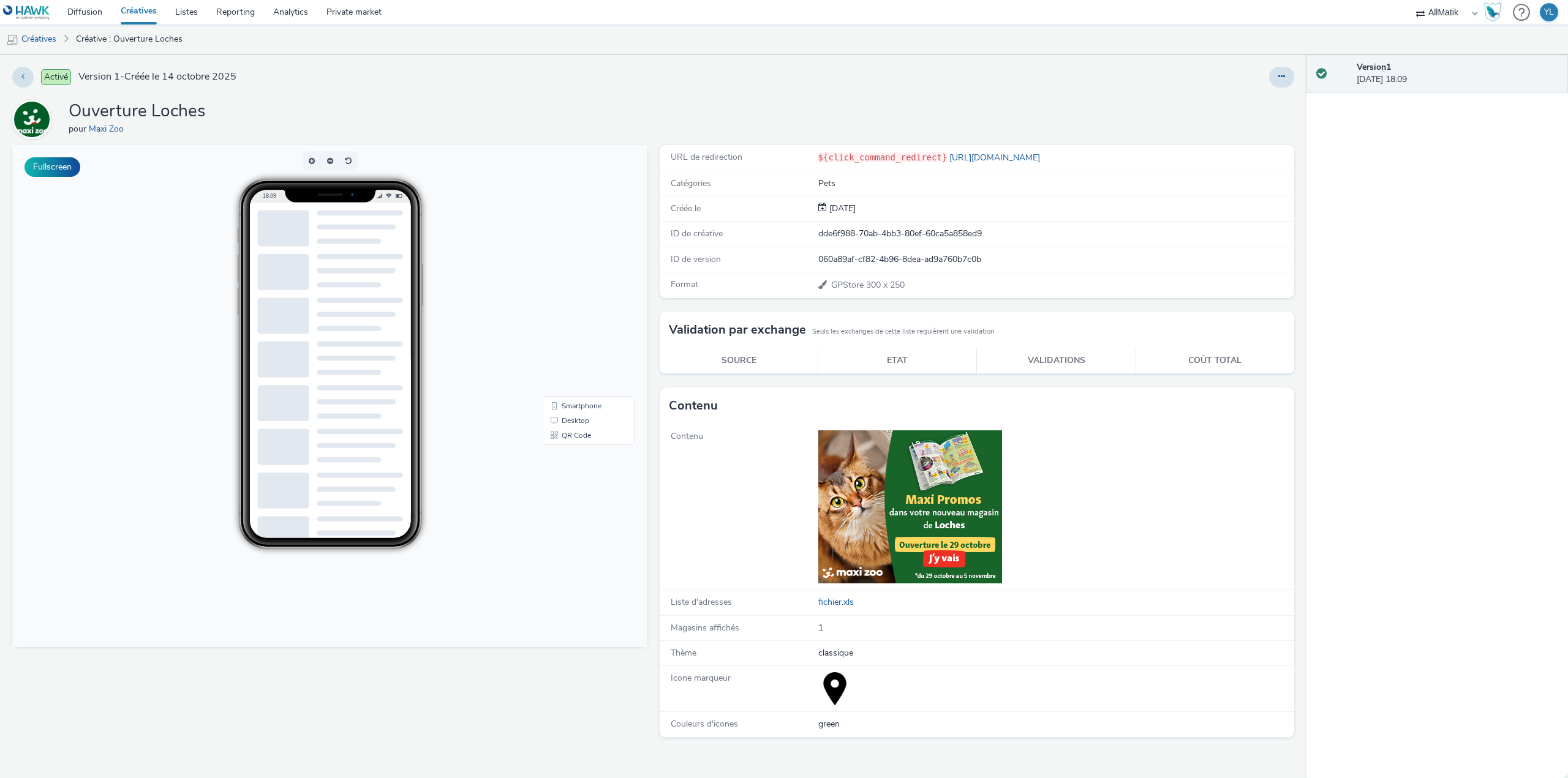
click at [1002, 758] on div "URL de redirection ${click_command_redirect} [URL][DOMAIN_NAME] Catégories Pets…" at bounding box center [973, 462] width 641 height 634
drag, startPoint x: 839, startPoint y: 722, endPoint x: 813, endPoint y: 726, distance: 26.3
click at [813, 726] on div "Couleurs d'icones green" at bounding box center [977, 725] width 636 height 25
click at [837, 652] on div "classique" at bounding box center [1055, 653] width 475 height 13
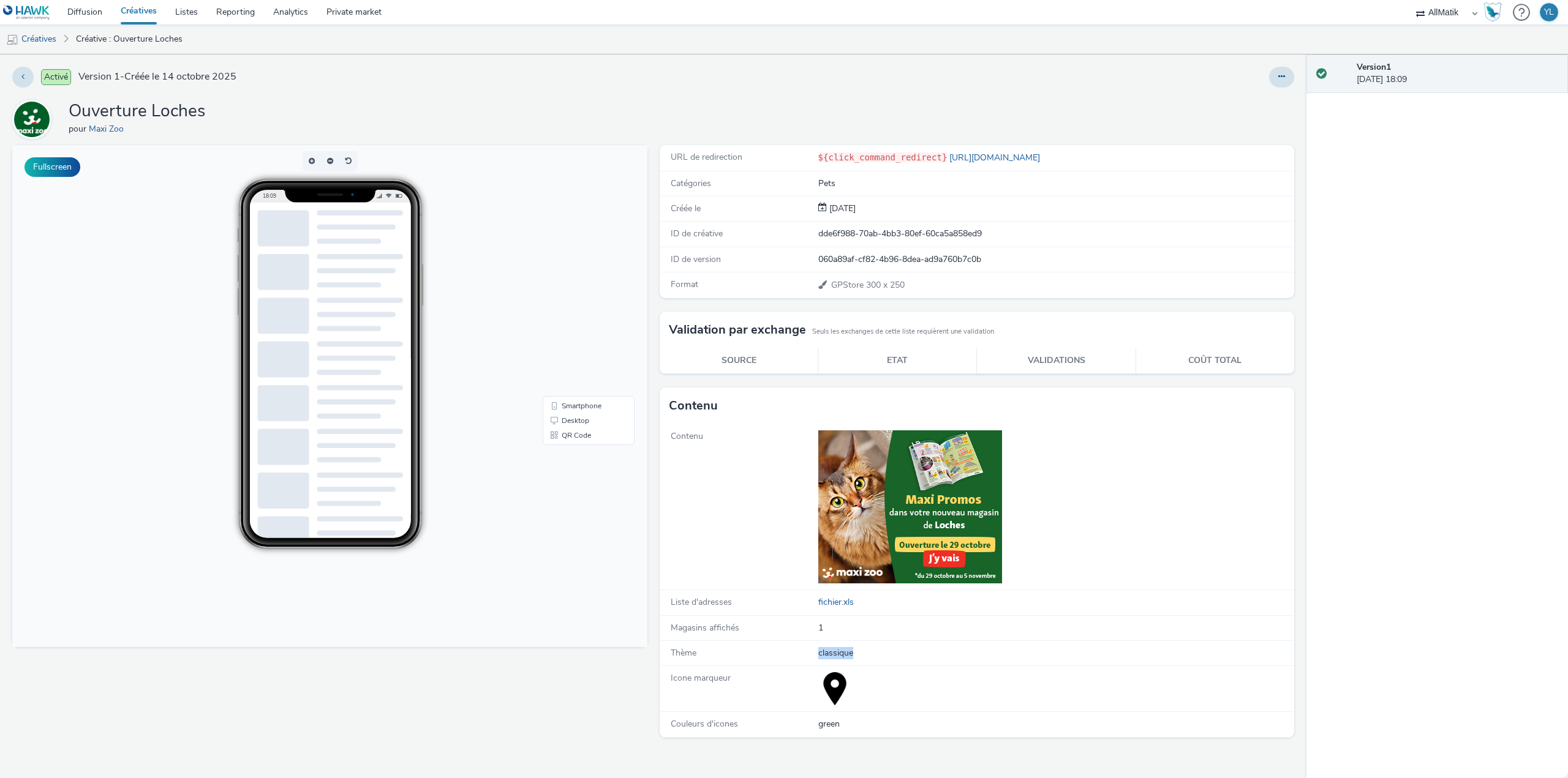
click at [837, 652] on div "classique" at bounding box center [1055, 653] width 475 height 13
drag, startPoint x: 806, startPoint y: 653, endPoint x: 897, endPoint y: 652, distance: 91.0
click at [897, 652] on div "Thème classique" at bounding box center [977, 654] width 636 height 25
click at [835, 653] on div "classique" at bounding box center [1055, 653] width 475 height 13
